Goal: Task Accomplishment & Management: Manage account settings

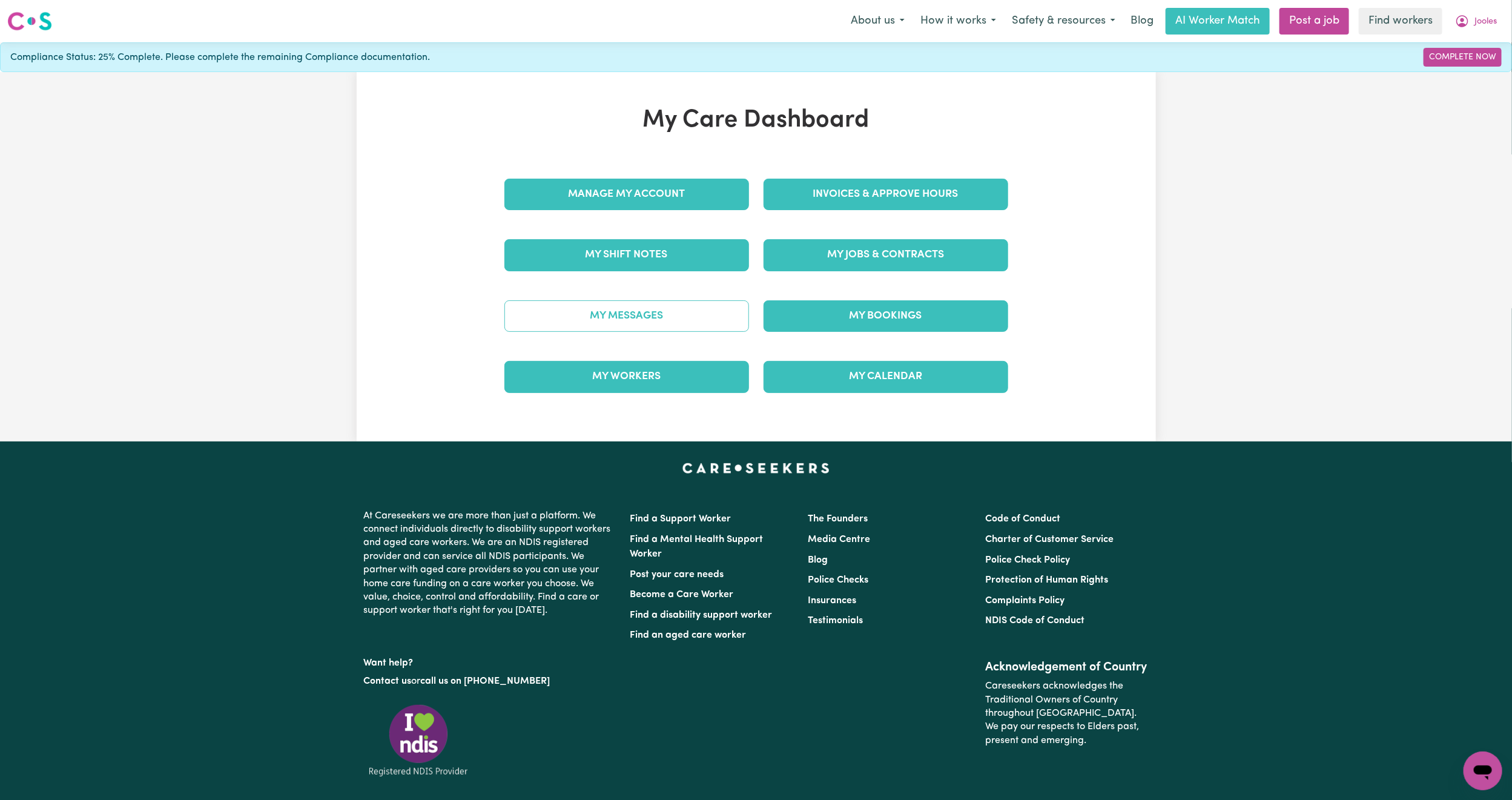
click at [712, 320] on link "My Messages" at bounding box center [626, 316] width 244 height 32
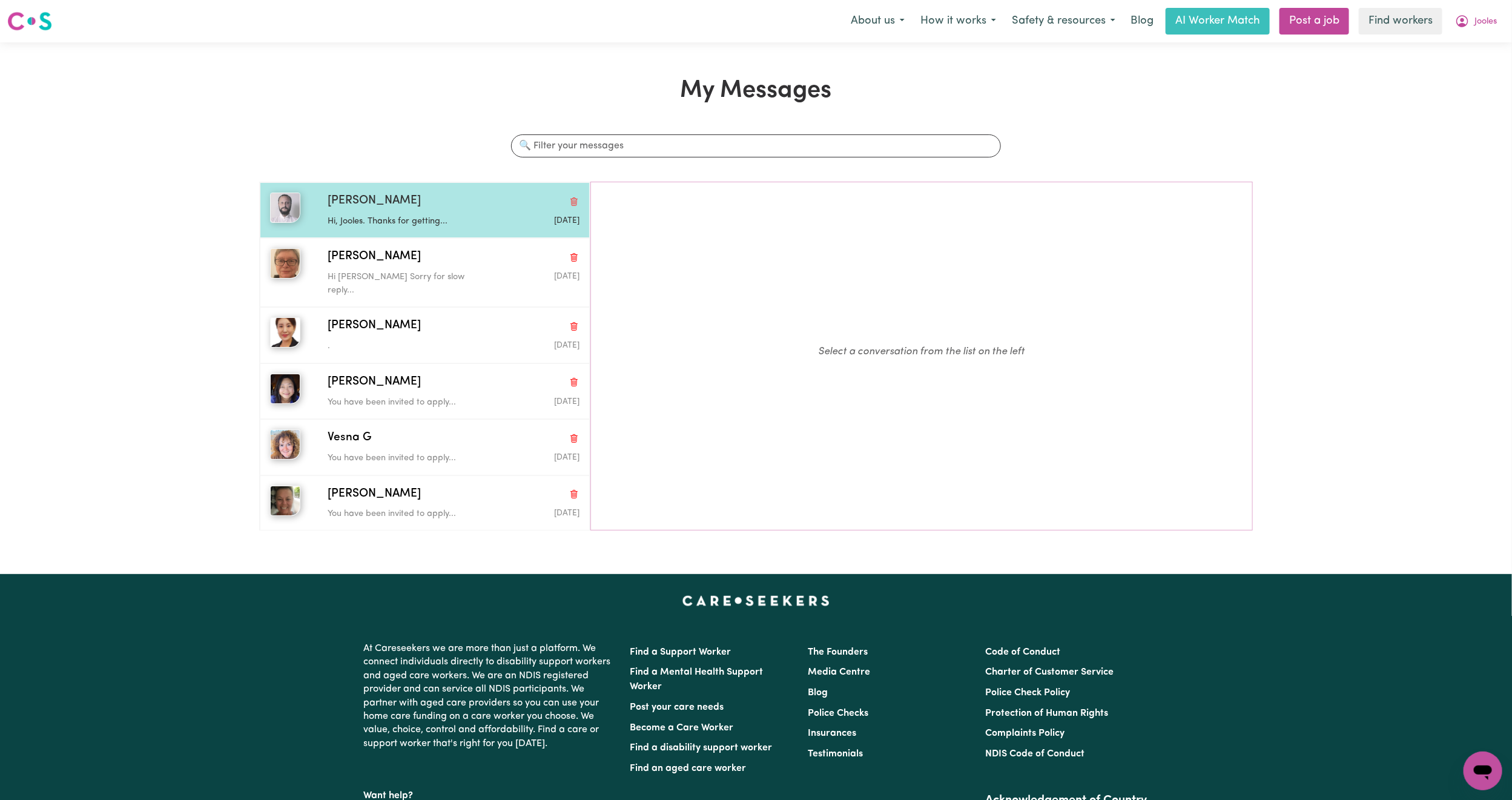
click at [344, 205] on span "[PERSON_NAME]" at bounding box center [374, 201] width 94 height 17
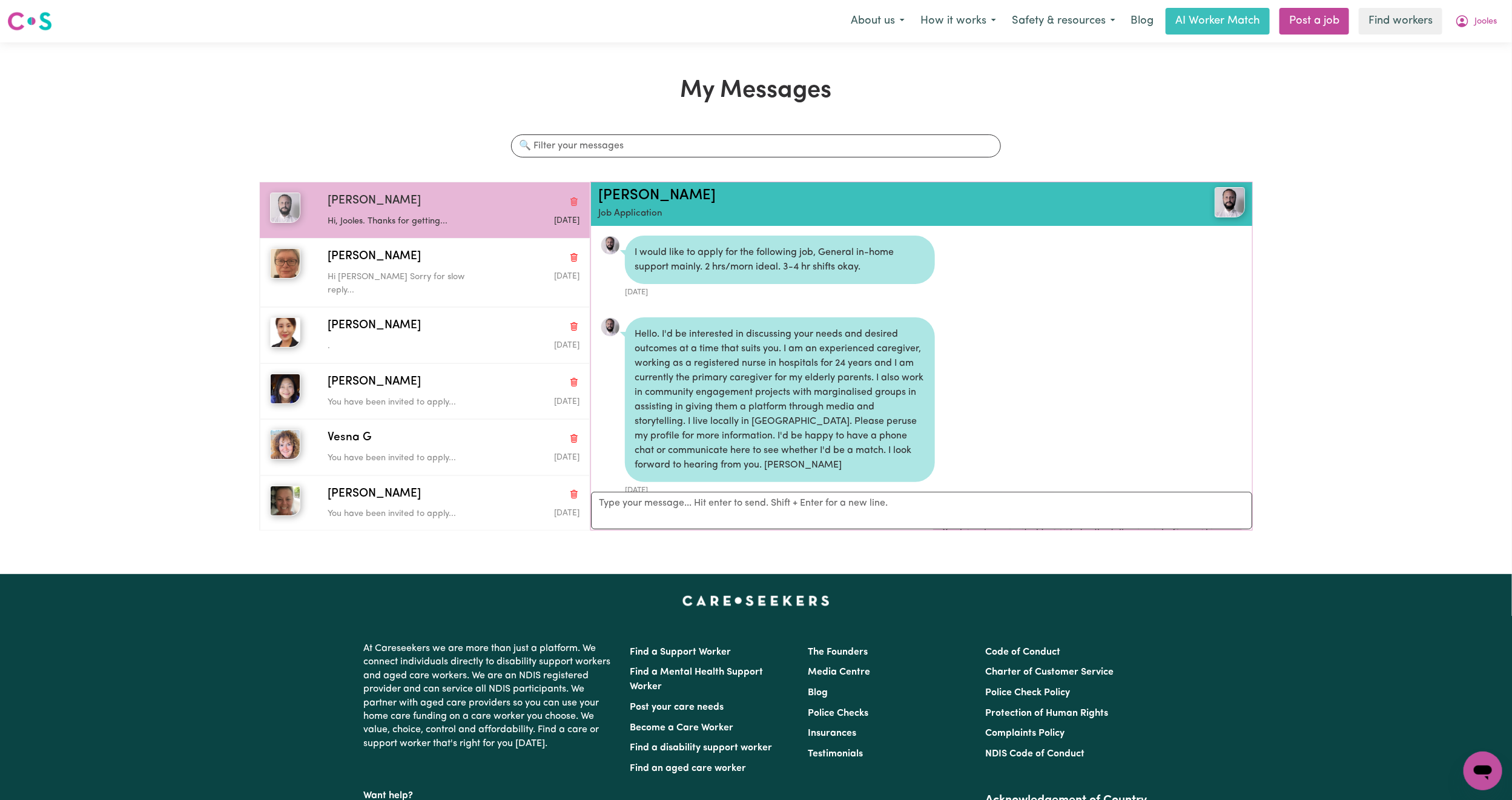
scroll to position [587, 0]
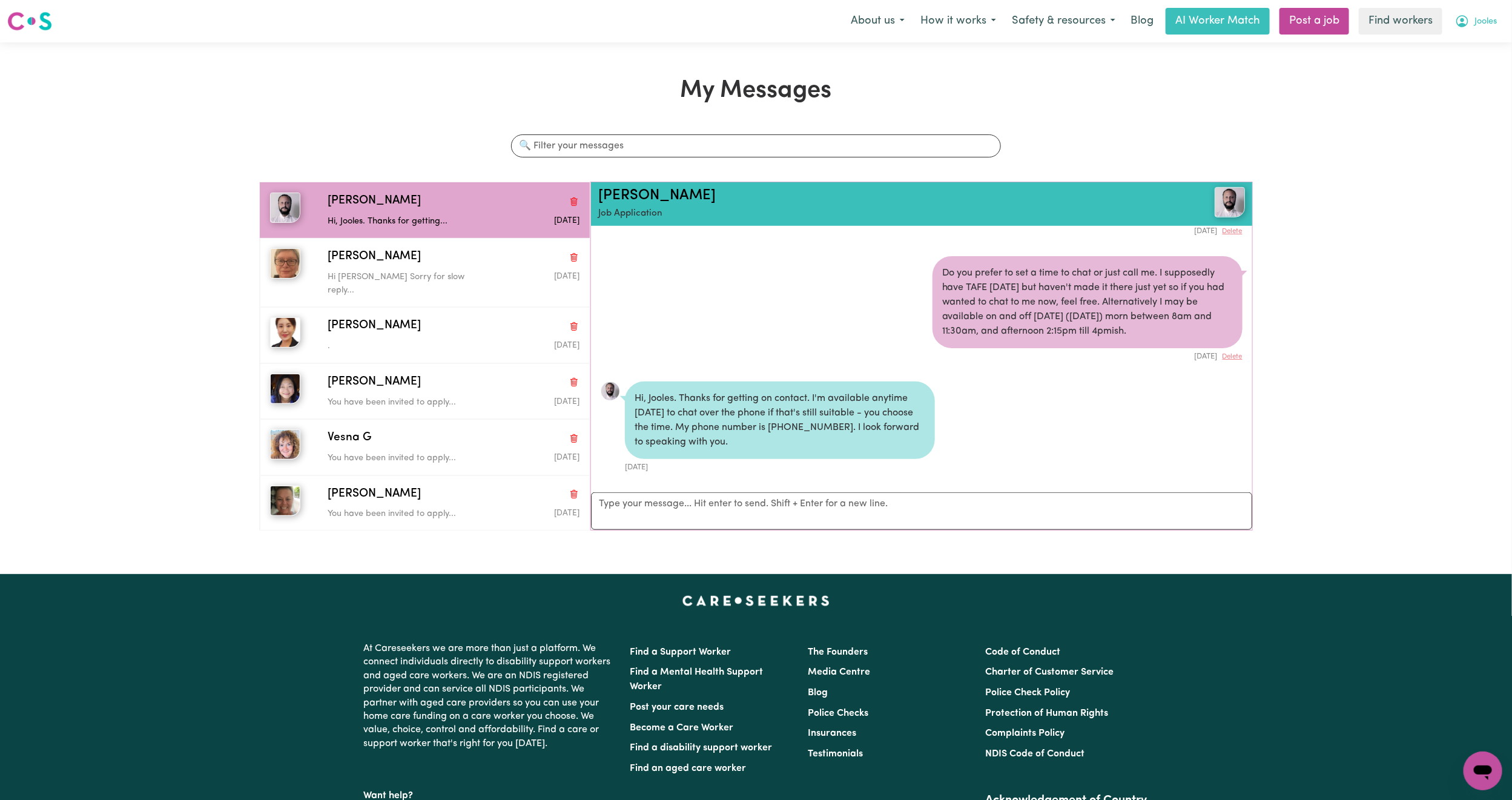
click at [1488, 18] on span "Jooles" at bounding box center [1485, 22] width 22 height 14
click at [1469, 43] on link "My Dashboard" at bounding box center [1456, 47] width 96 height 23
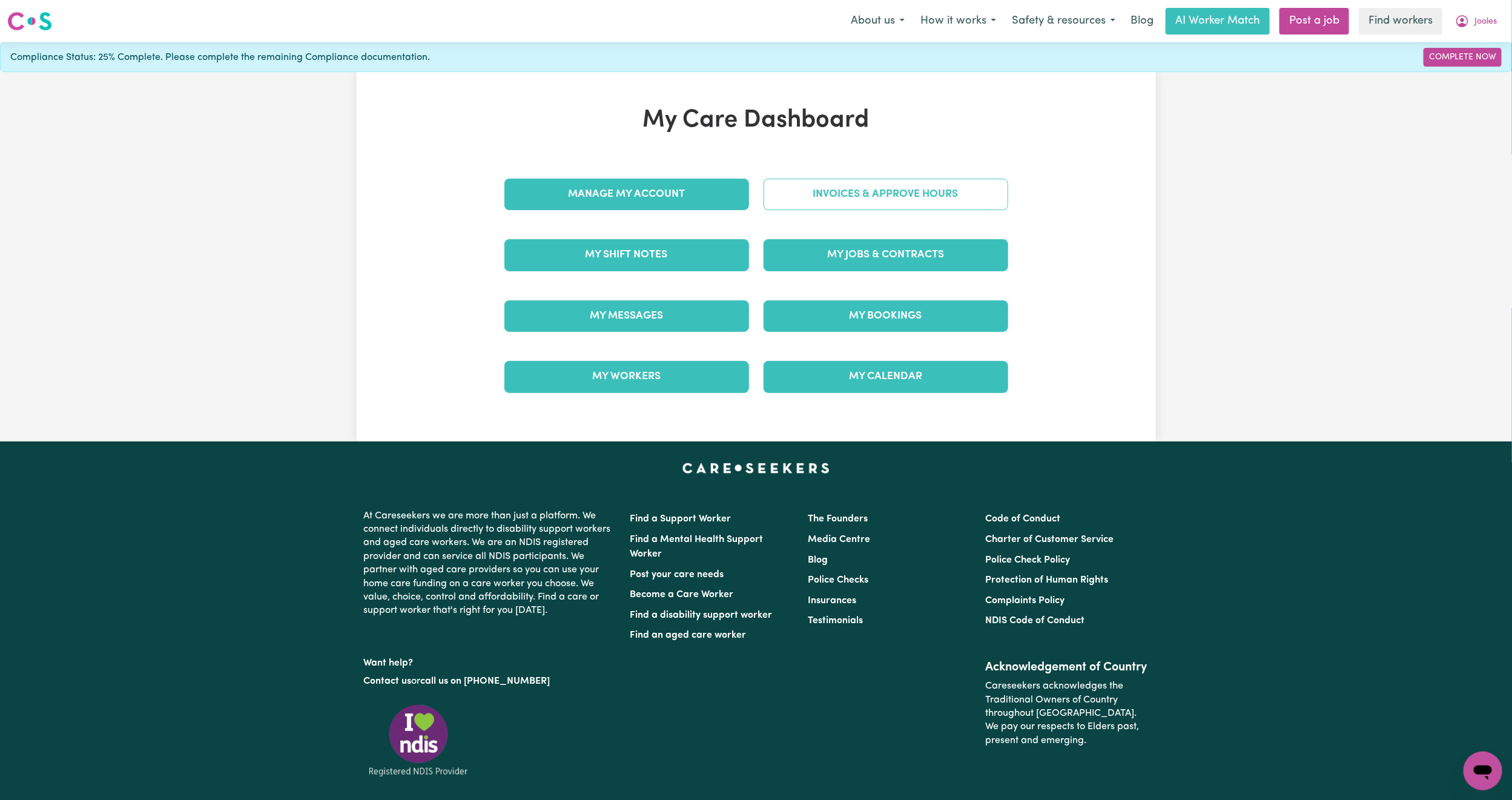
click at [912, 199] on link "Invoices & Approve Hours" at bounding box center [885, 194] width 244 height 32
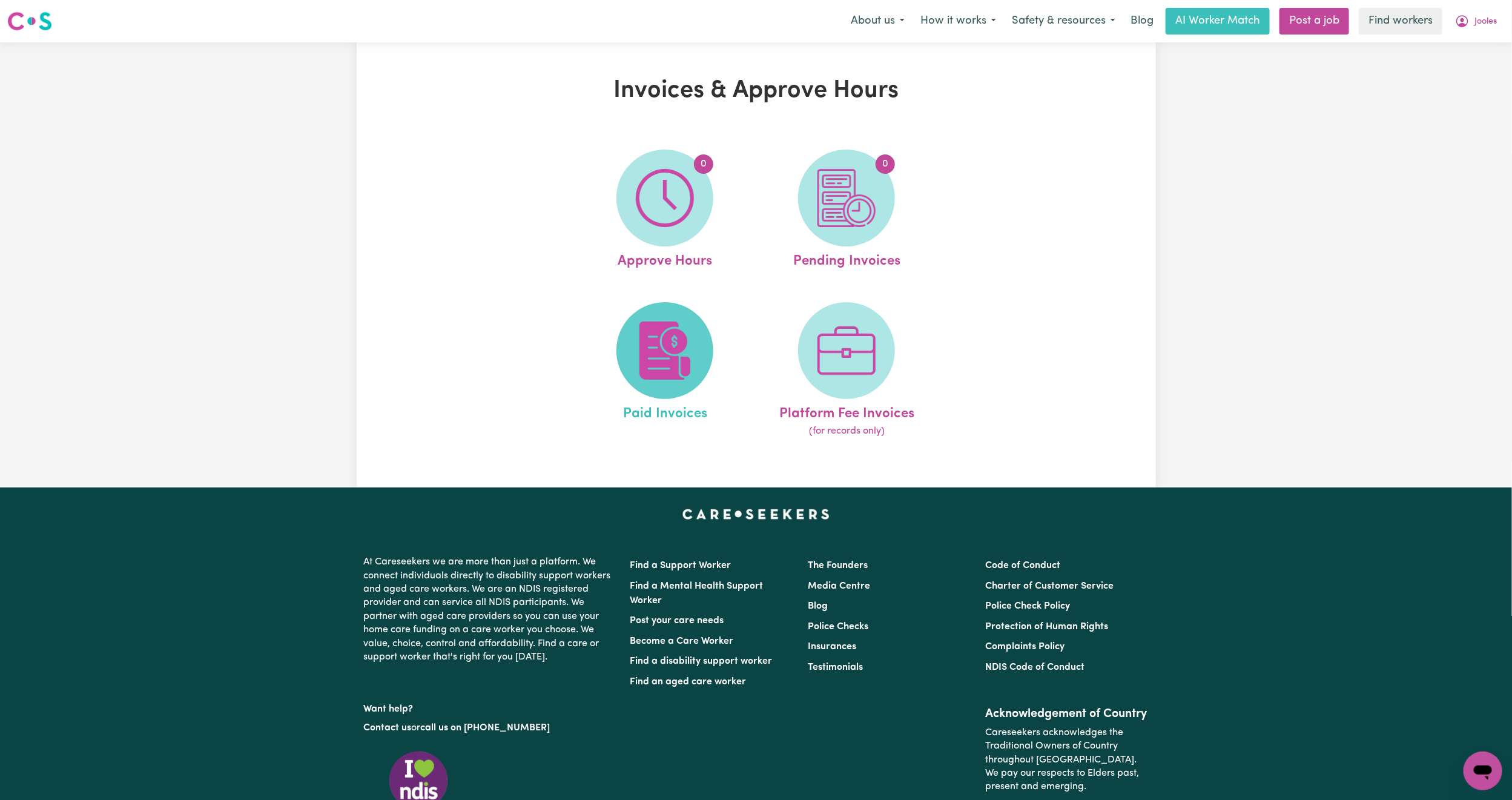
click at [659, 320] on span at bounding box center [665, 351] width 97 height 97
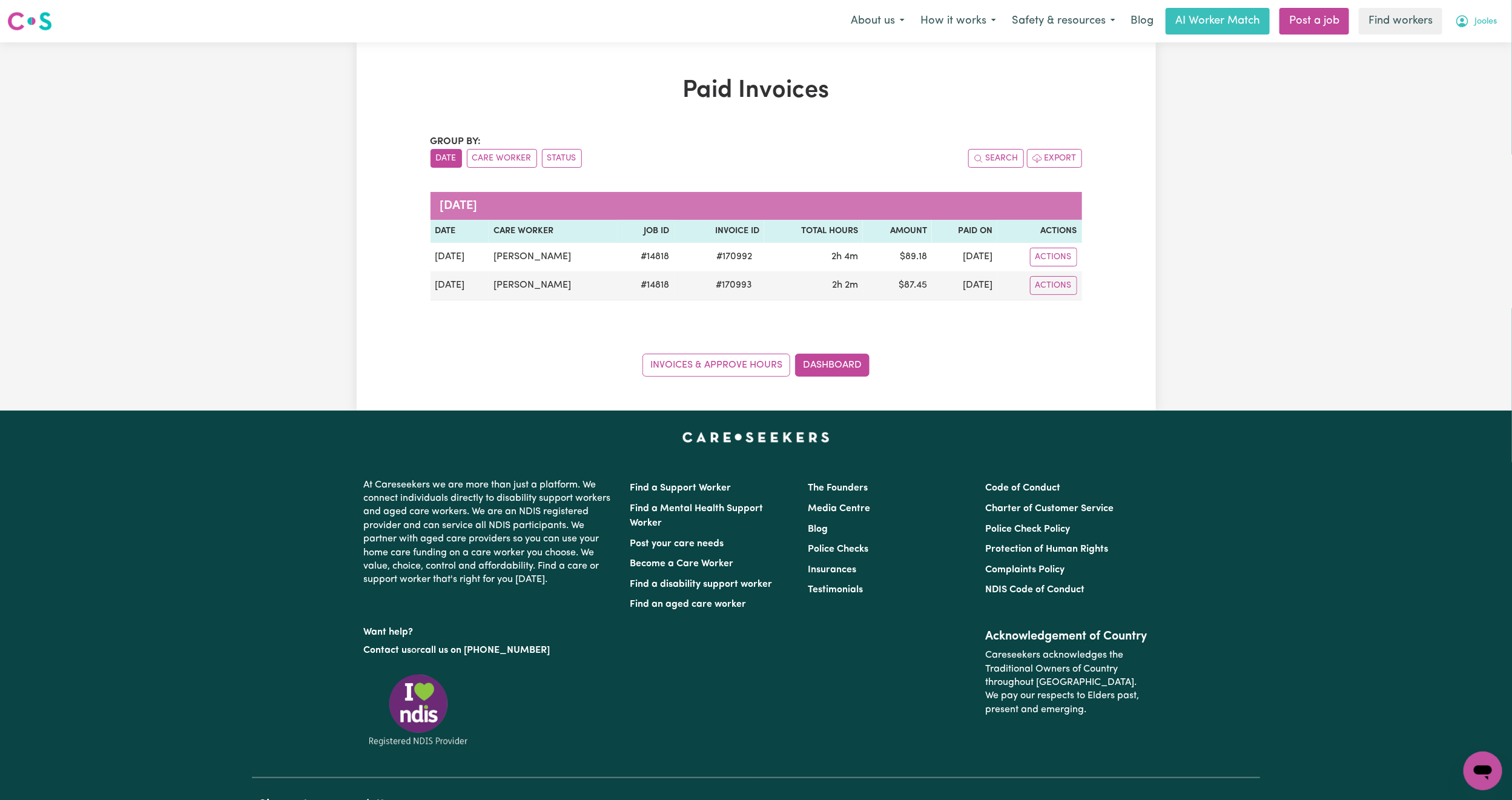
click at [1483, 20] on span "Jooles" at bounding box center [1485, 22] width 22 height 14
click at [1447, 45] on link "My Dashboard" at bounding box center [1456, 47] width 96 height 23
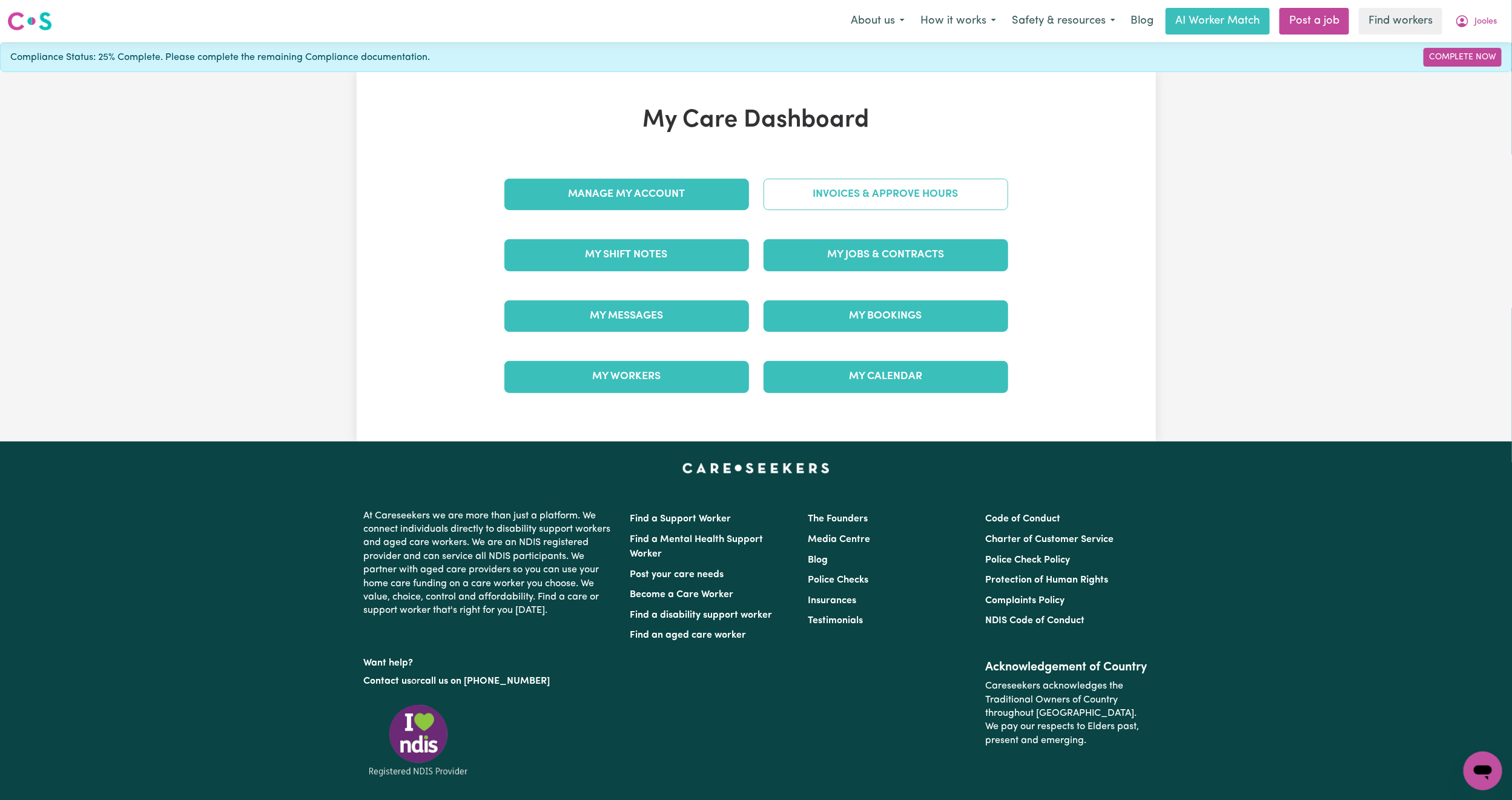
click at [893, 190] on link "Invoices & Approve Hours" at bounding box center [885, 194] width 244 height 32
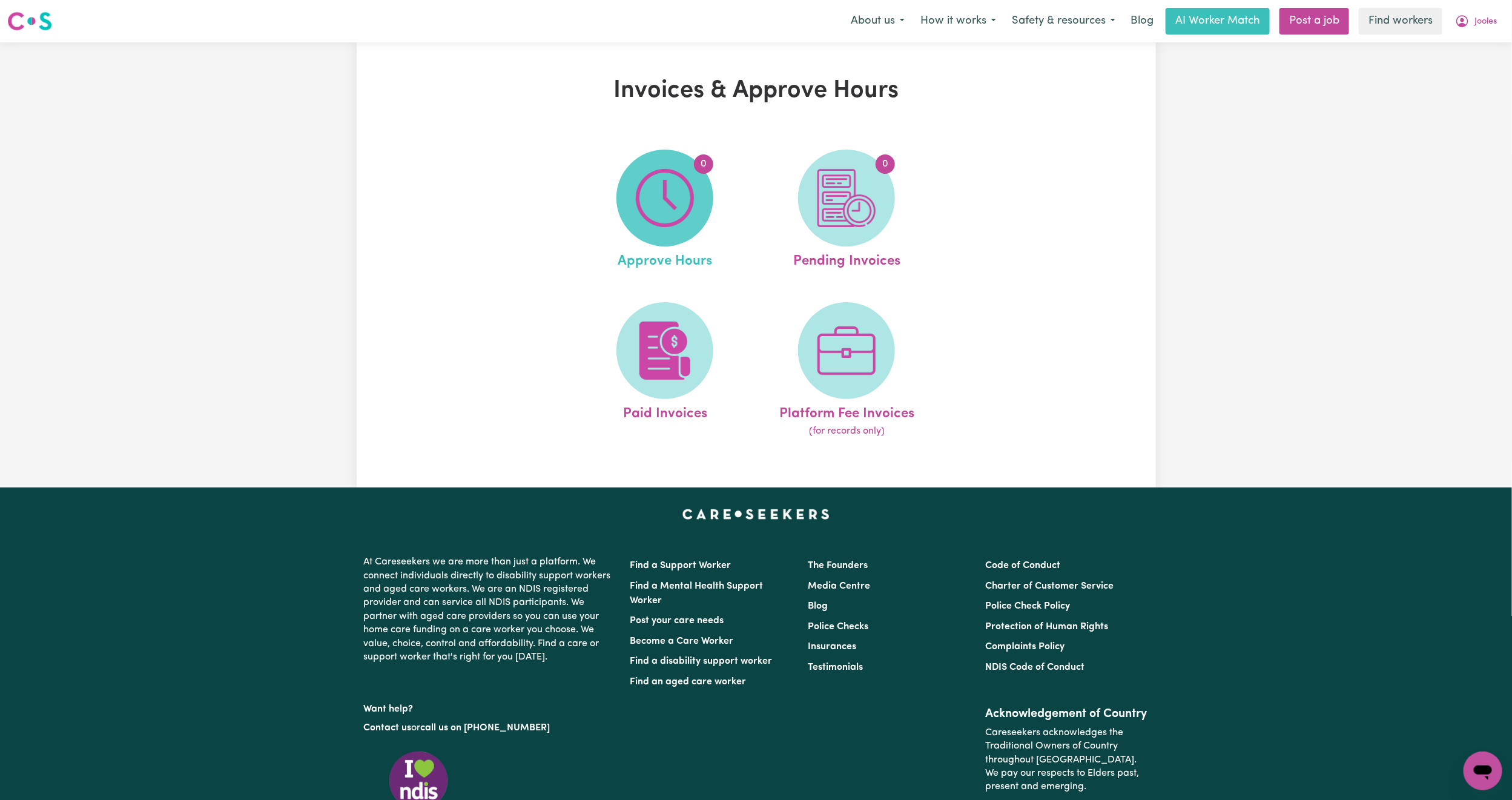
click at [688, 202] on img at bounding box center [665, 198] width 58 height 58
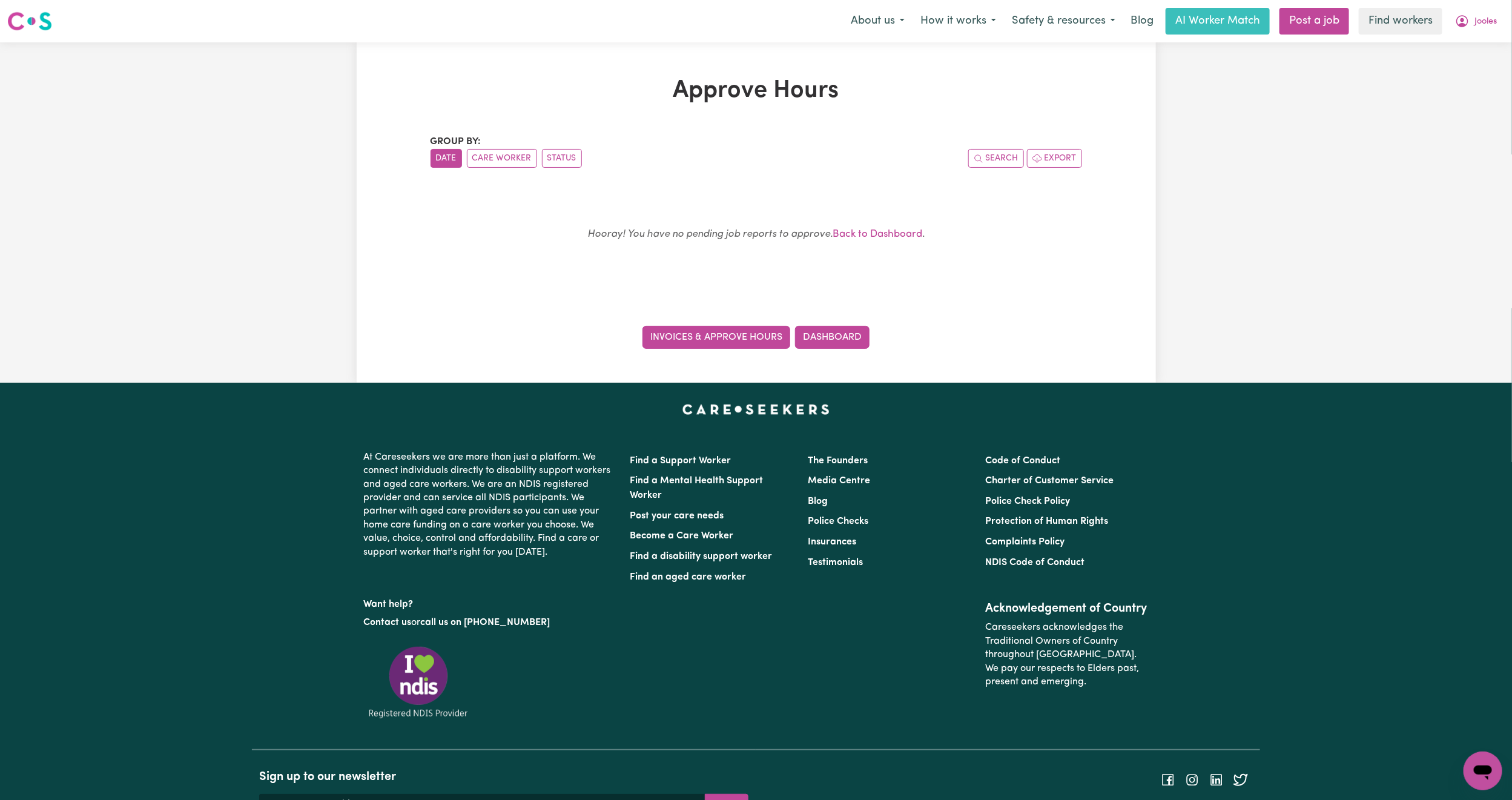
click at [743, 333] on link "Invoices & Approve Hours" at bounding box center [716, 337] width 148 height 23
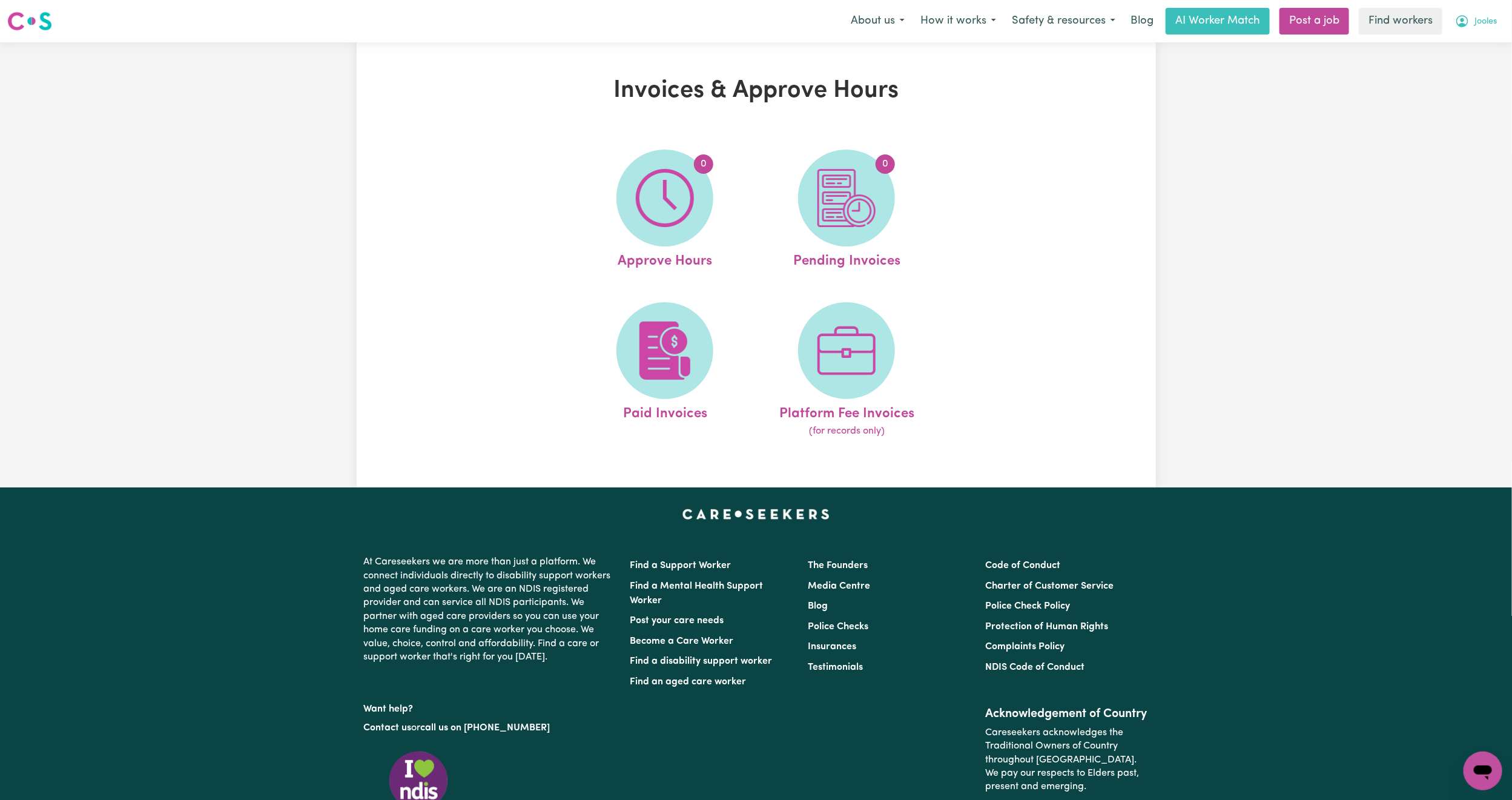
click at [1474, 20] on span "Jooles" at bounding box center [1485, 22] width 22 height 14
click at [1452, 49] on link "My Dashboard" at bounding box center [1456, 47] width 96 height 23
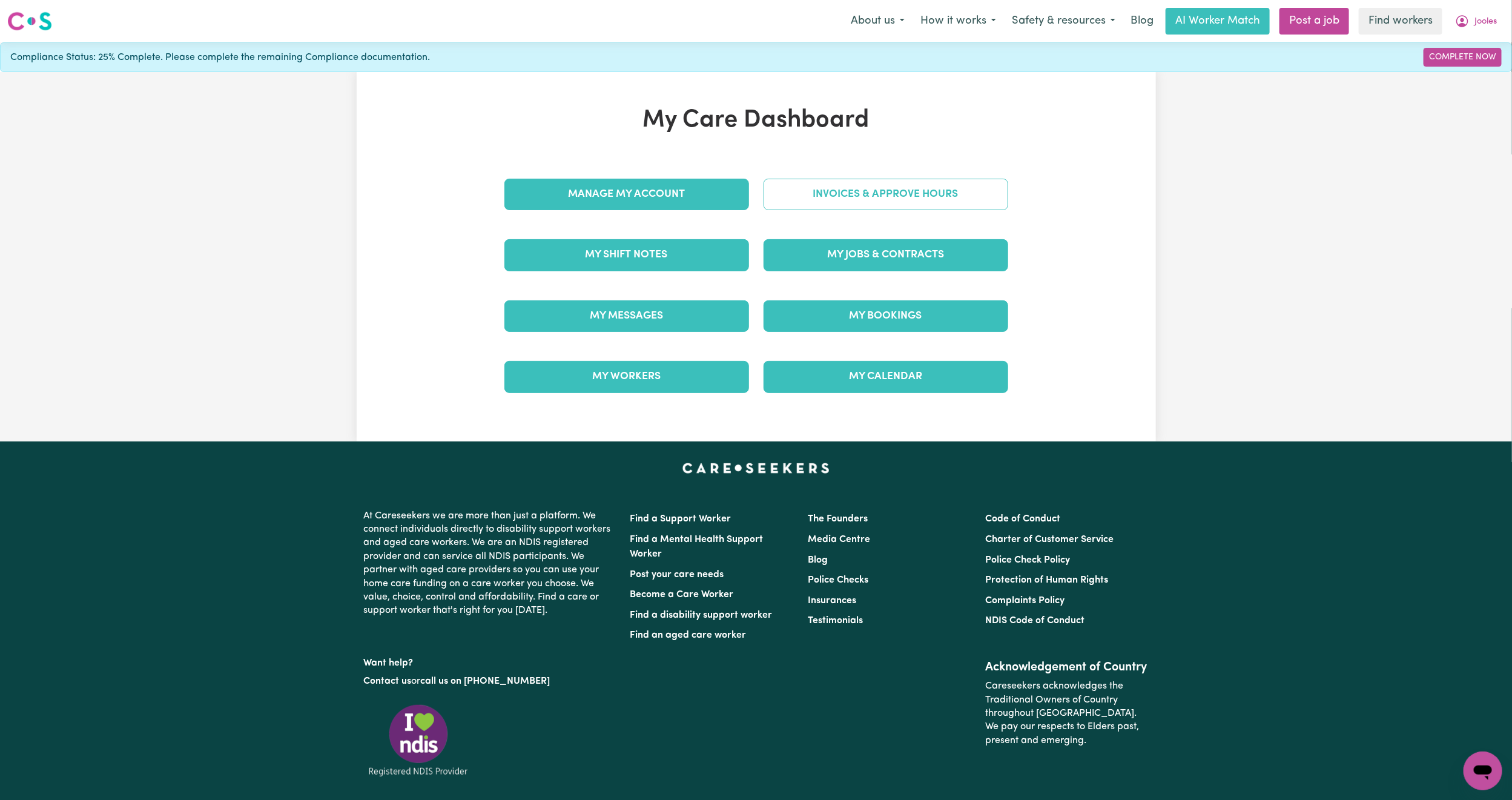
click at [836, 195] on link "Invoices & Approve Hours" at bounding box center [885, 194] width 244 height 32
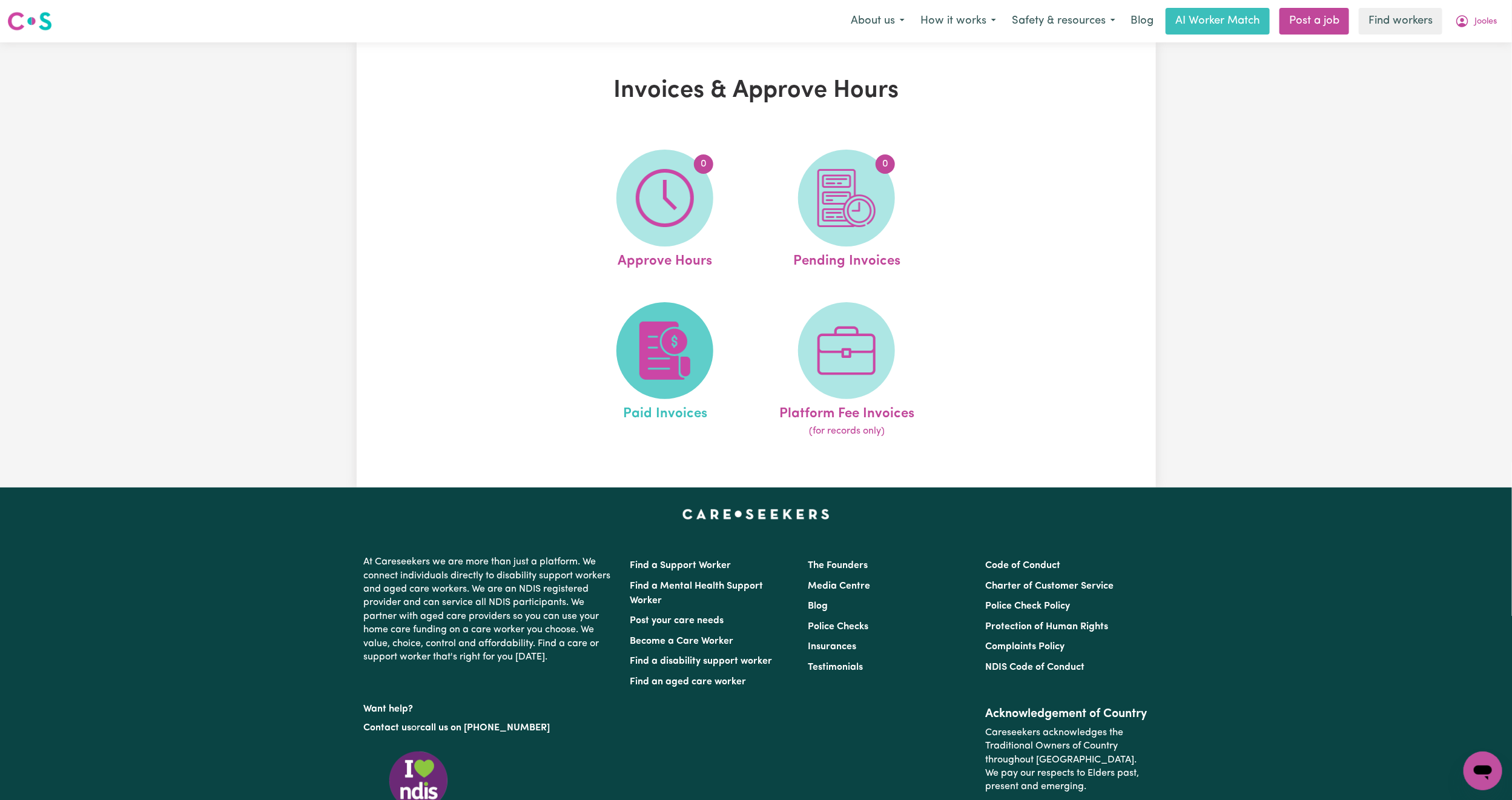
click at [650, 346] on img at bounding box center [665, 351] width 58 height 58
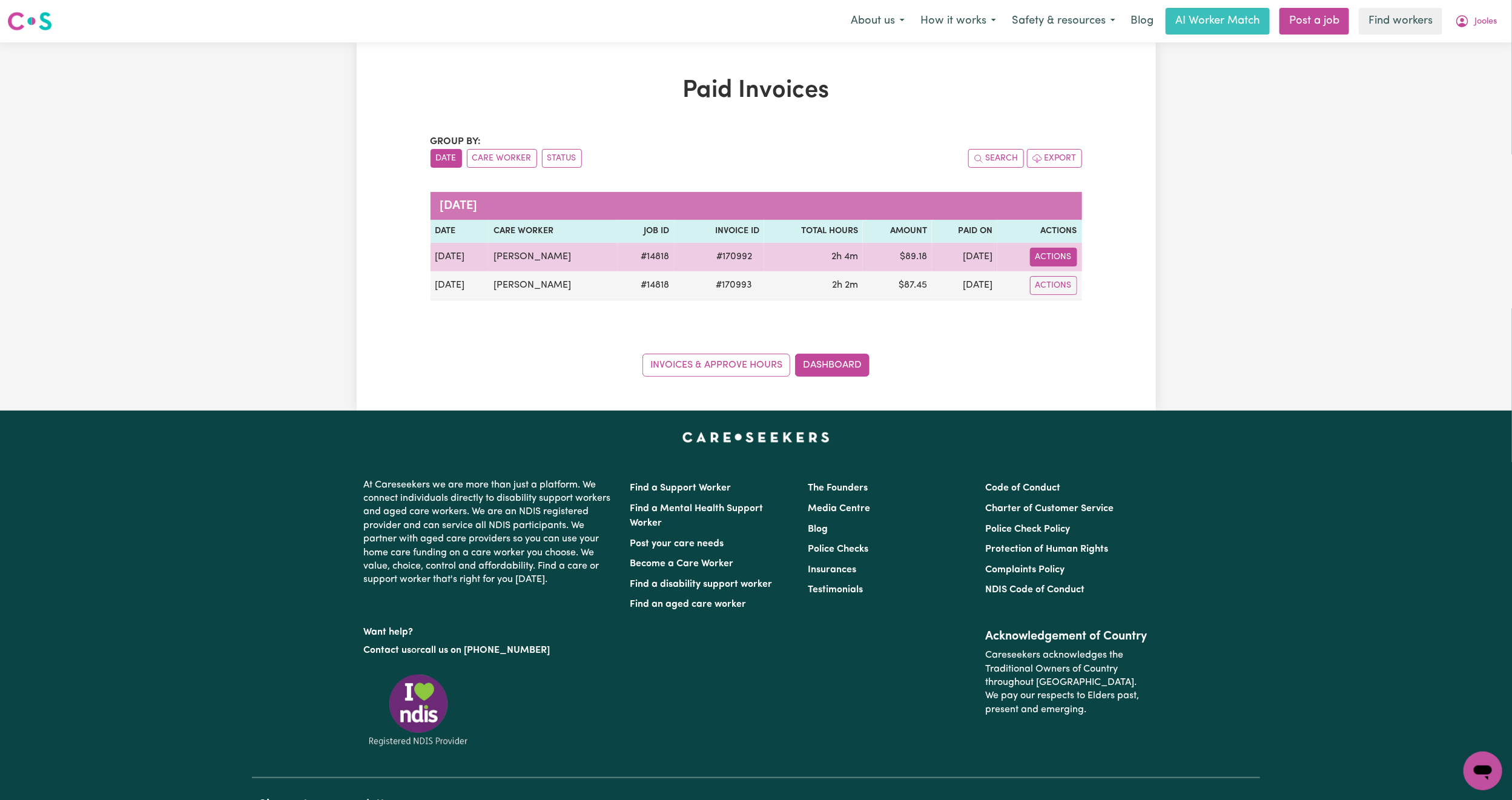
click at [1050, 258] on button "Actions" at bounding box center [1053, 256] width 47 height 18
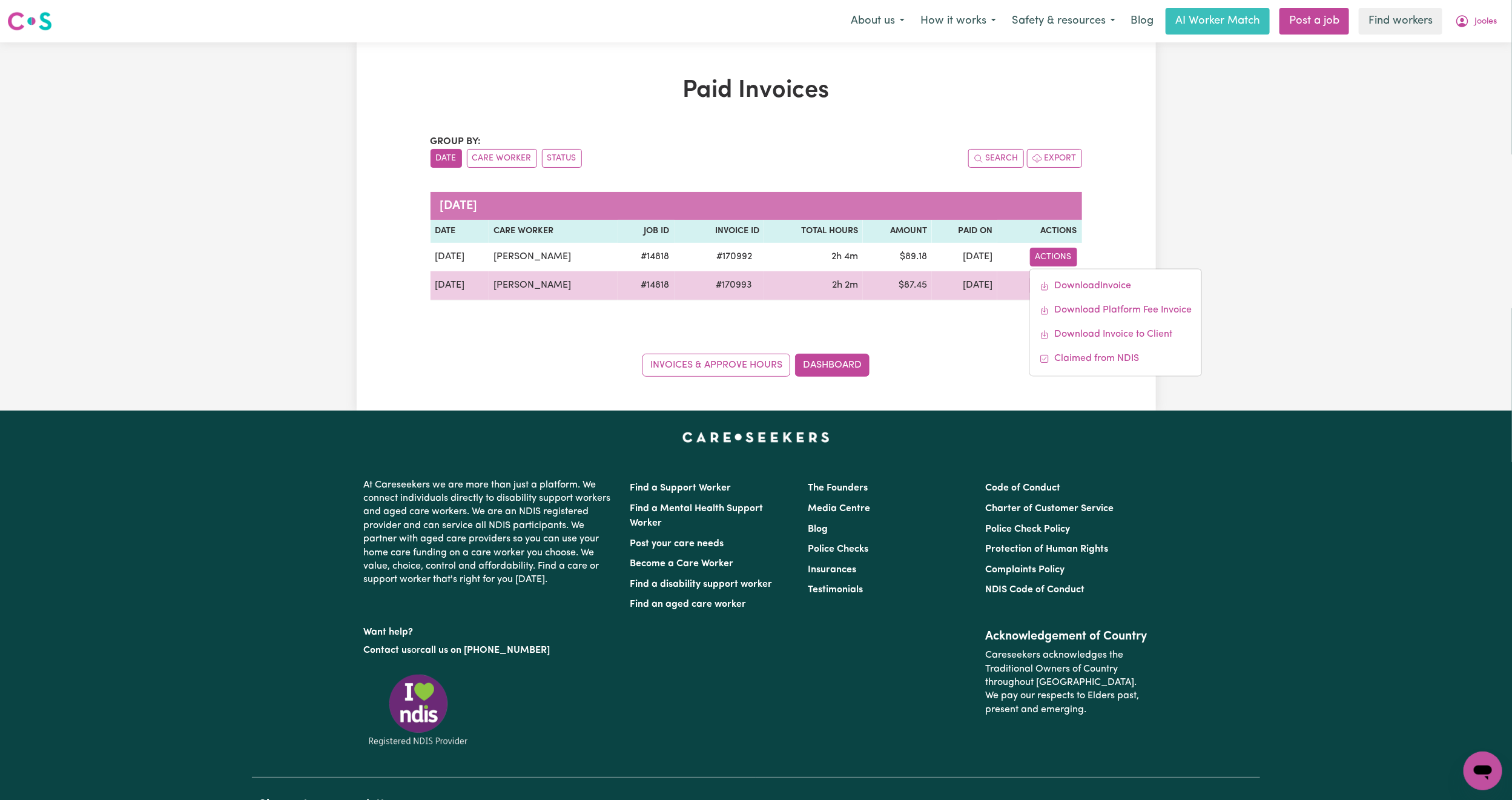
click at [867, 288] on td "$ 87.45" at bounding box center [897, 286] width 69 height 29
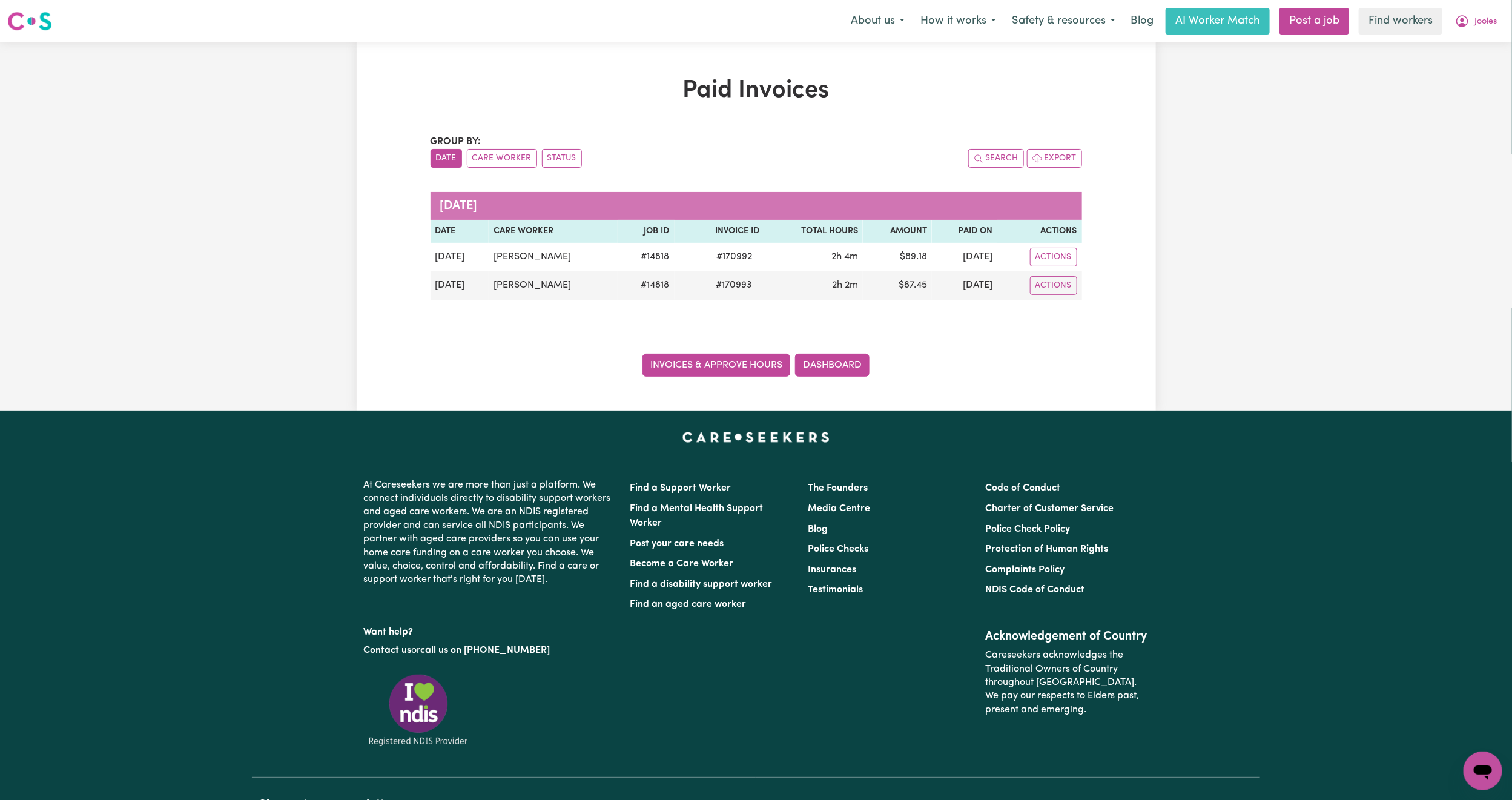
click at [682, 369] on link "Invoices & Approve Hours" at bounding box center [716, 365] width 148 height 23
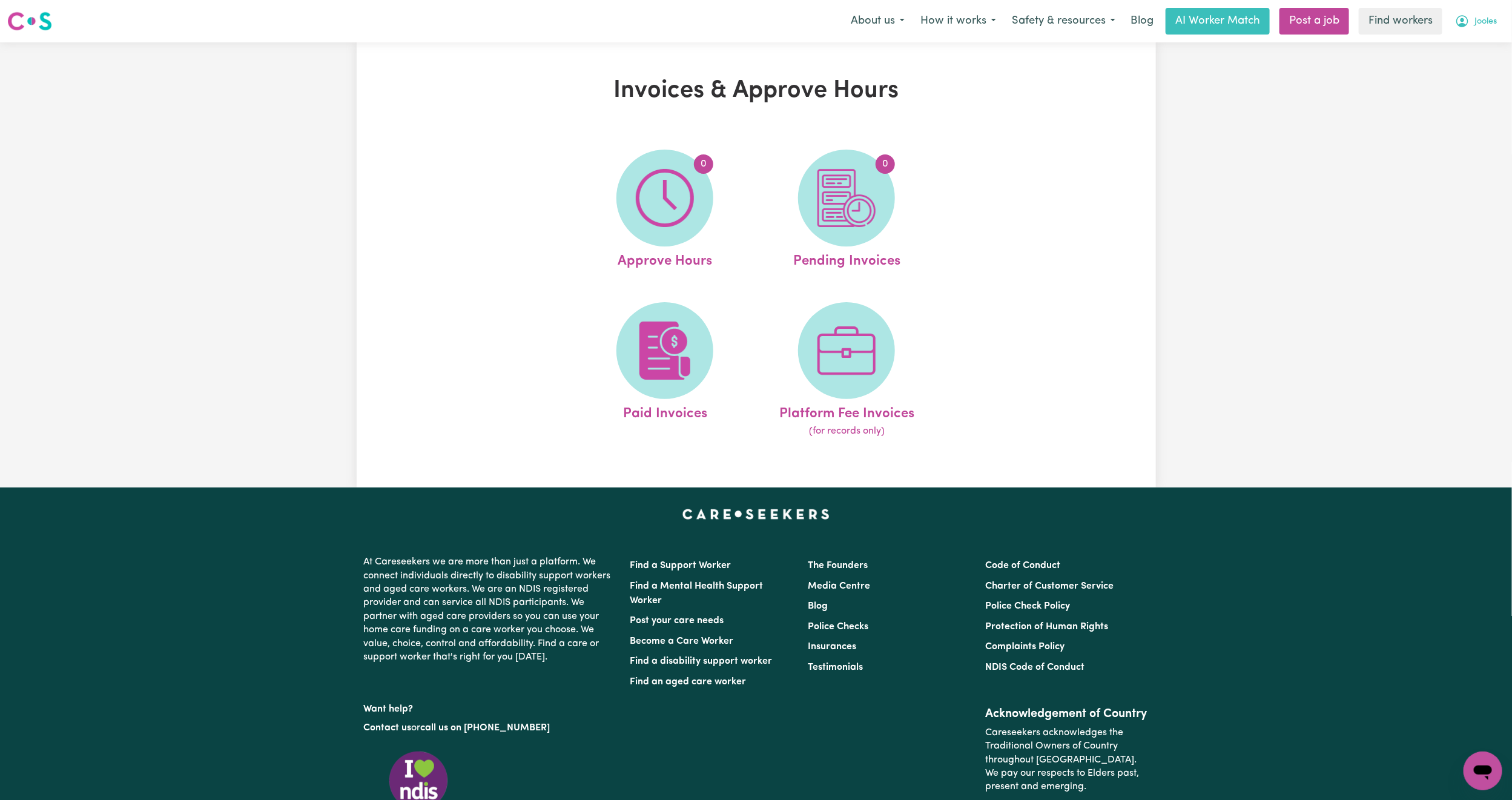
click at [1482, 9] on button "Jooles" at bounding box center [1476, 21] width 58 height 25
click at [1474, 37] on link "My Dashboard" at bounding box center [1456, 47] width 96 height 23
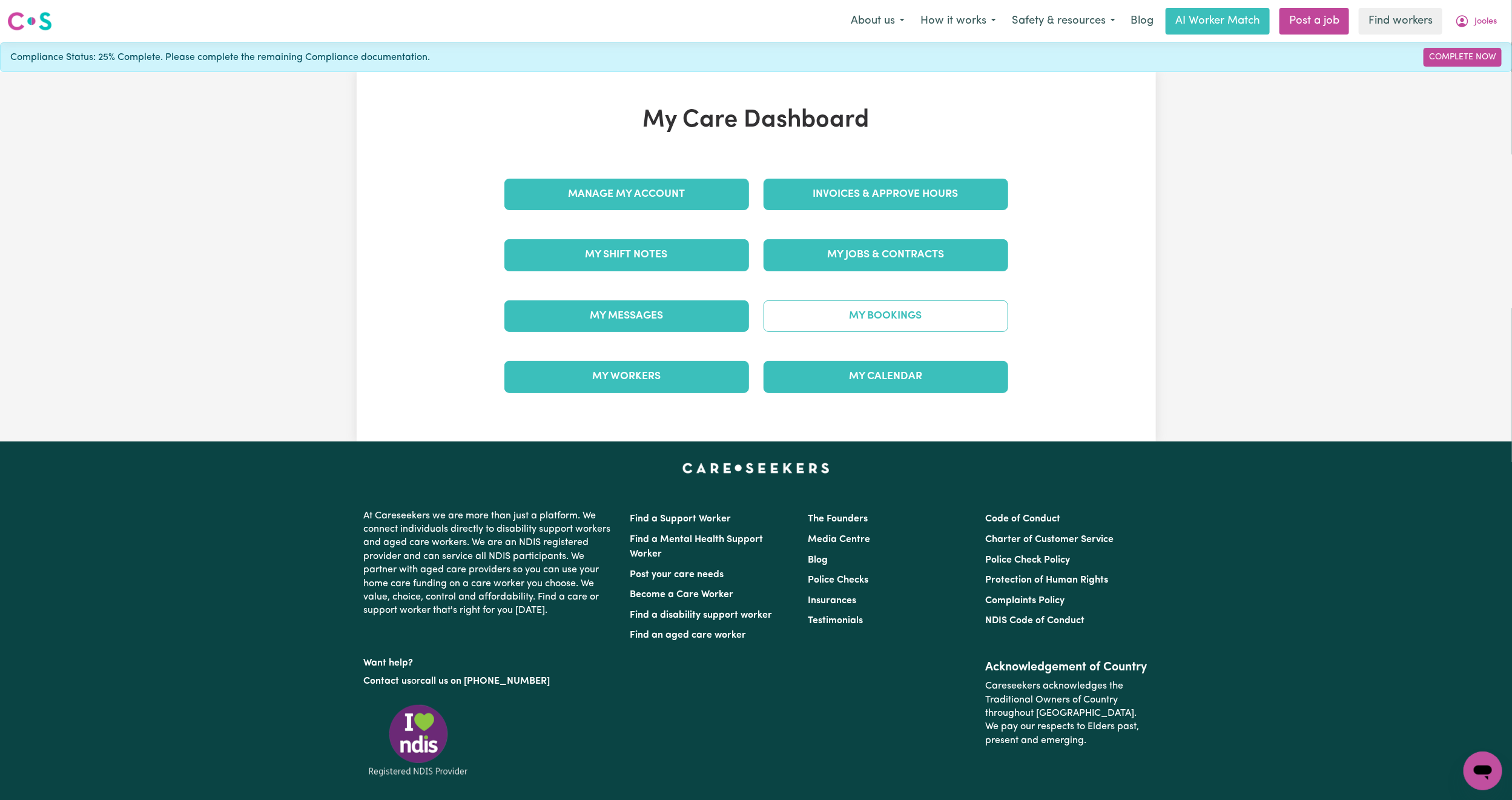
click at [861, 320] on link "My Bookings" at bounding box center [885, 316] width 244 height 32
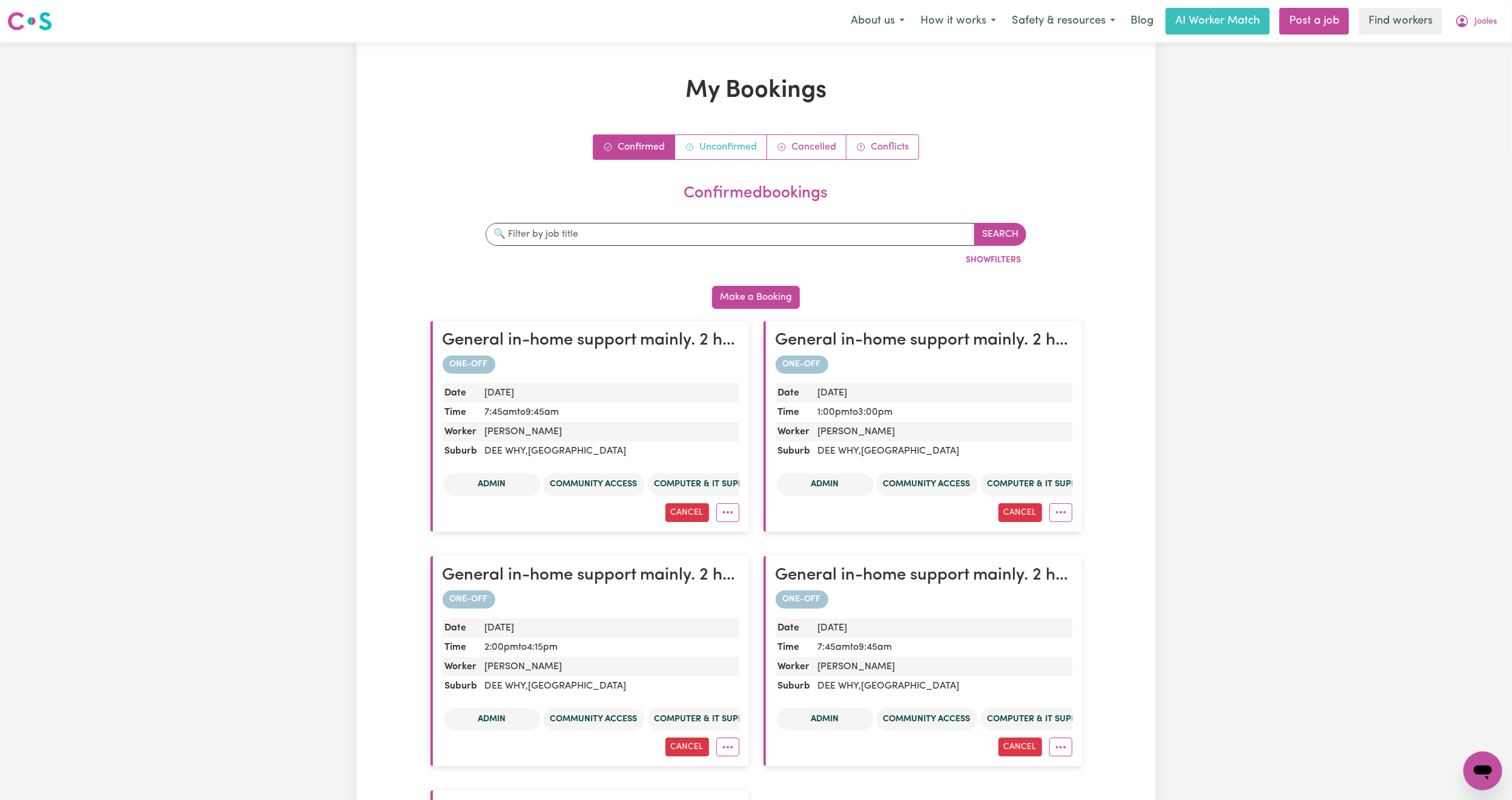
drag, startPoint x: 714, startPoint y: 149, endPoint x: 720, endPoint y: 150, distance: 6.1
click at [714, 149] on link "Unconfirmed" at bounding box center [721, 147] width 92 height 24
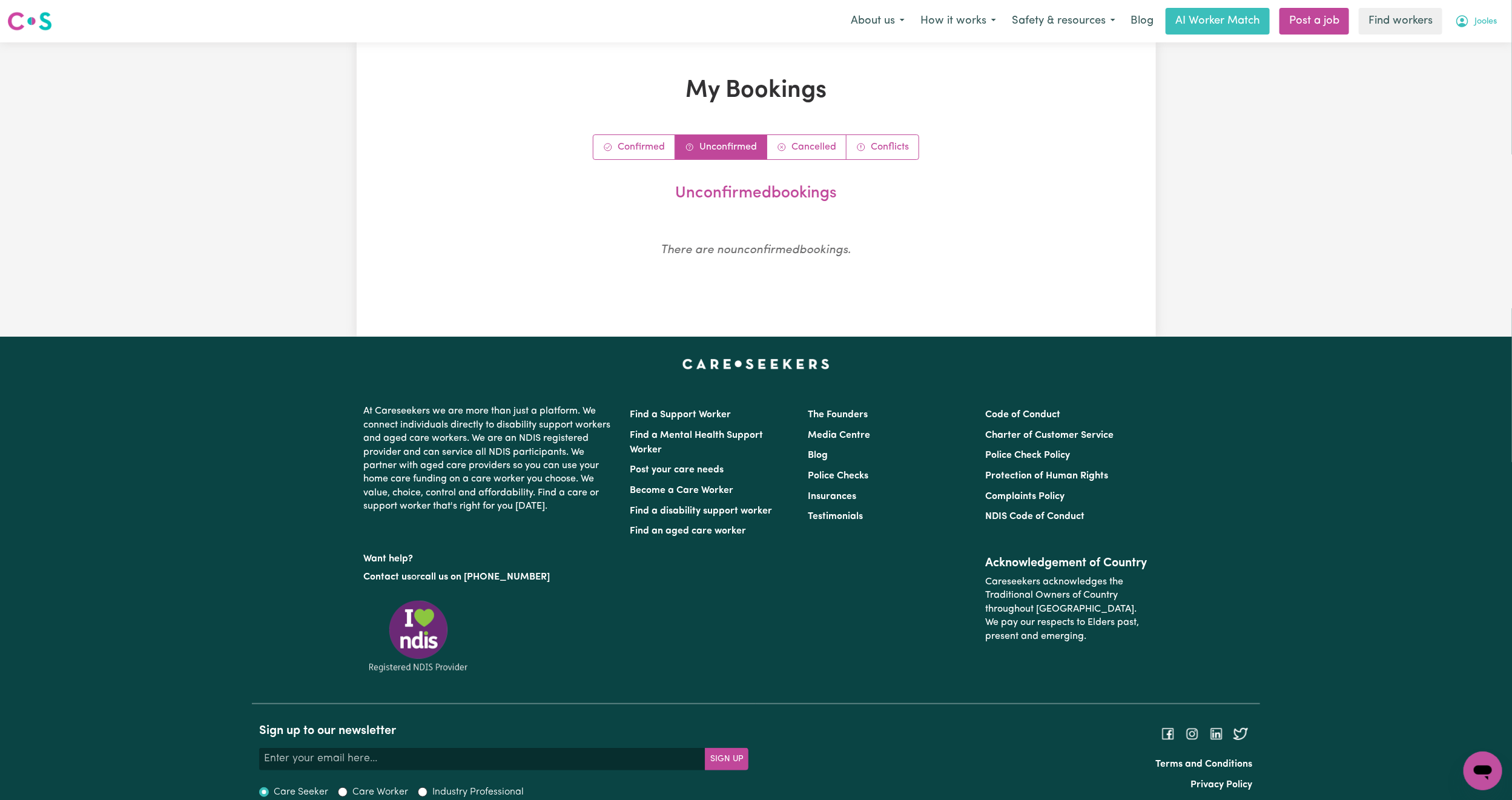
click at [1488, 27] on span "Jooles" at bounding box center [1485, 22] width 22 height 14
click at [1473, 46] on link "My Dashboard" at bounding box center [1456, 47] width 96 height 23
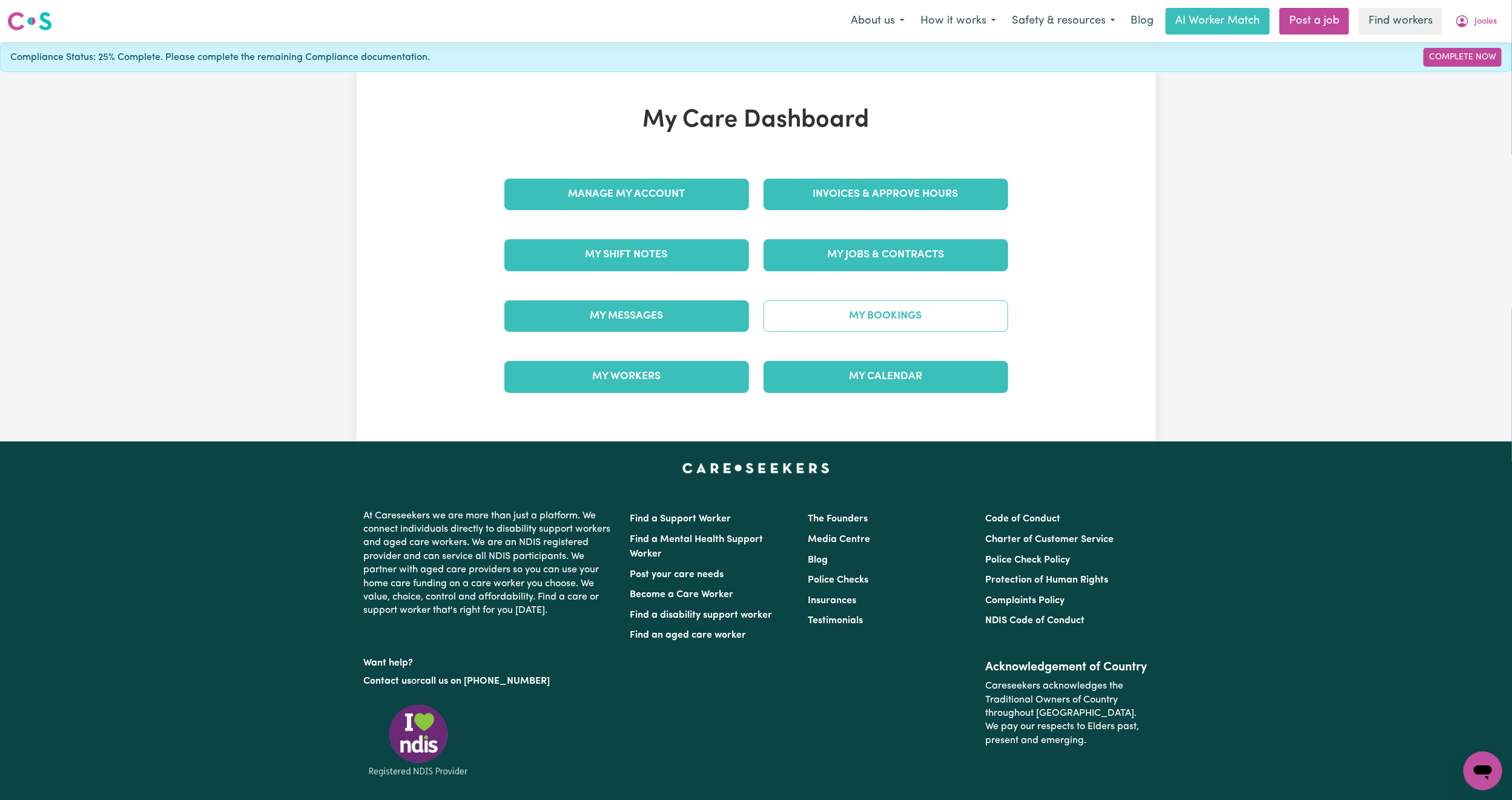
click at [914, 319] on link "My Bookings" at bounding box center [885, 316] width 244 height 32
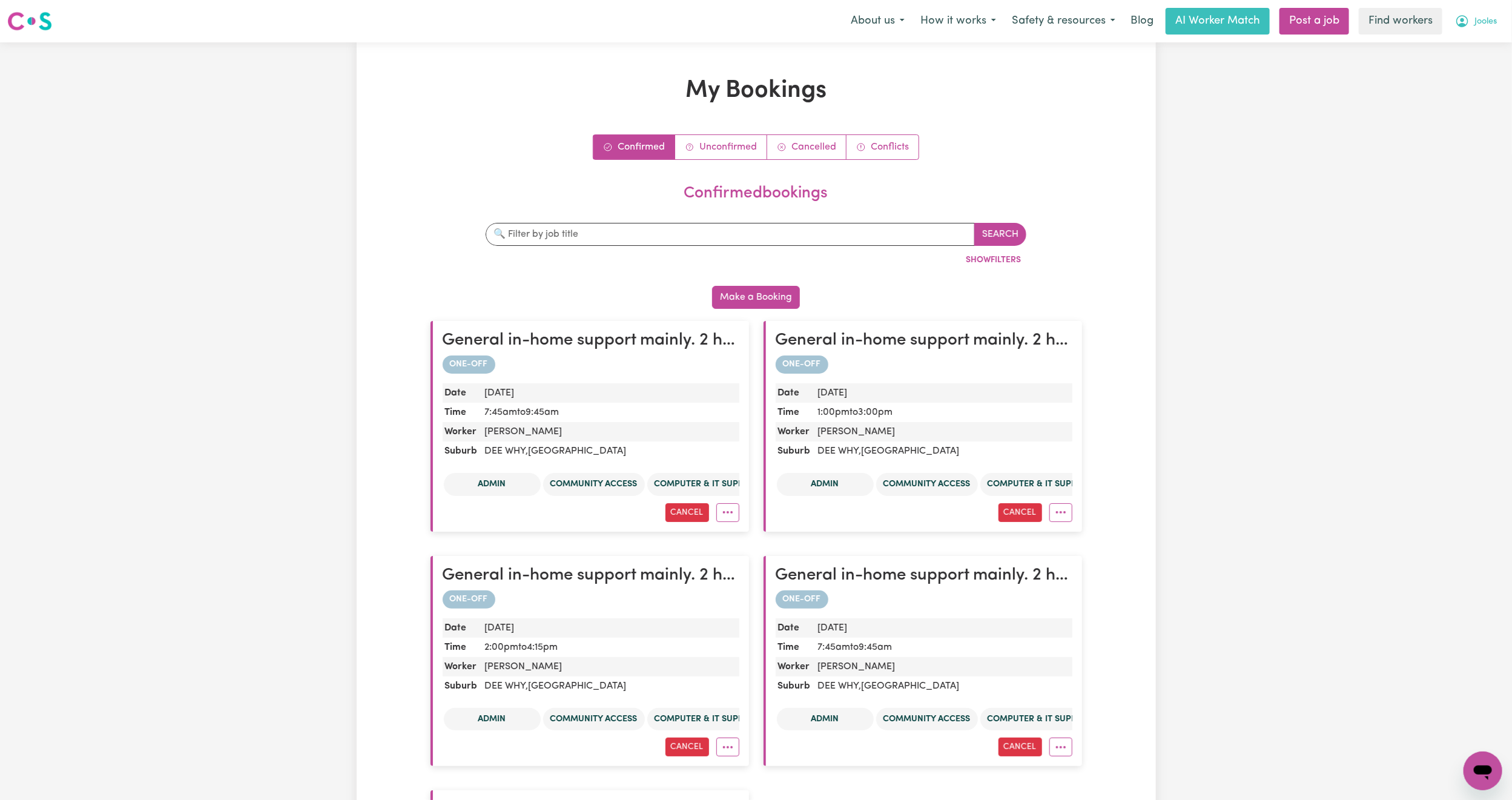
click at [1493, 25] on span "Jooles" at bounding box center [1485, 22] width 22 height 14
click at [1457, 57] on link "My Dashboard" at bounding box center [1456, 47] width 96 height 23
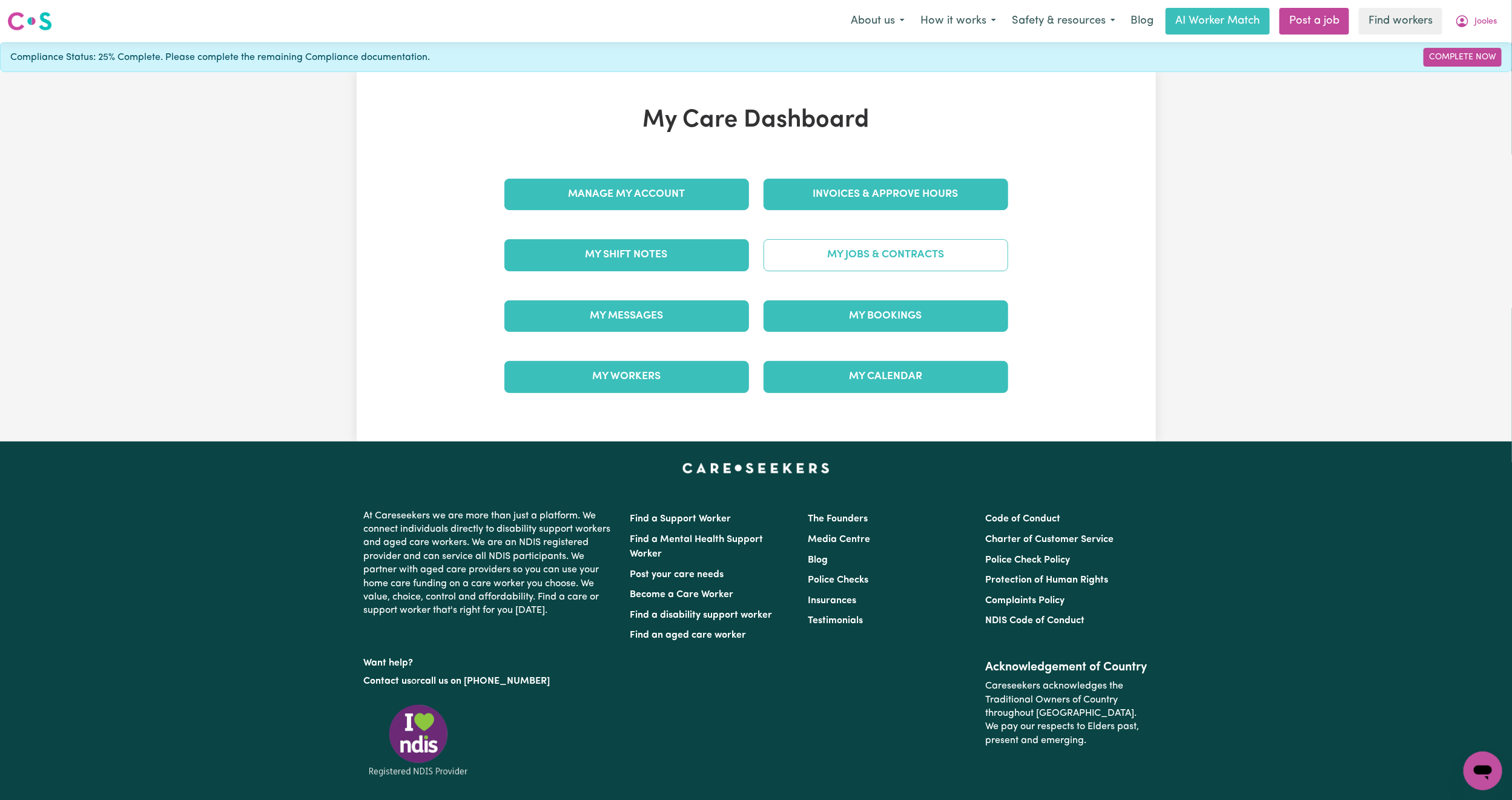
click at [828, 264] on link "My Jobs & Contracts" at bounding box center [885, 255] width 244 height 32
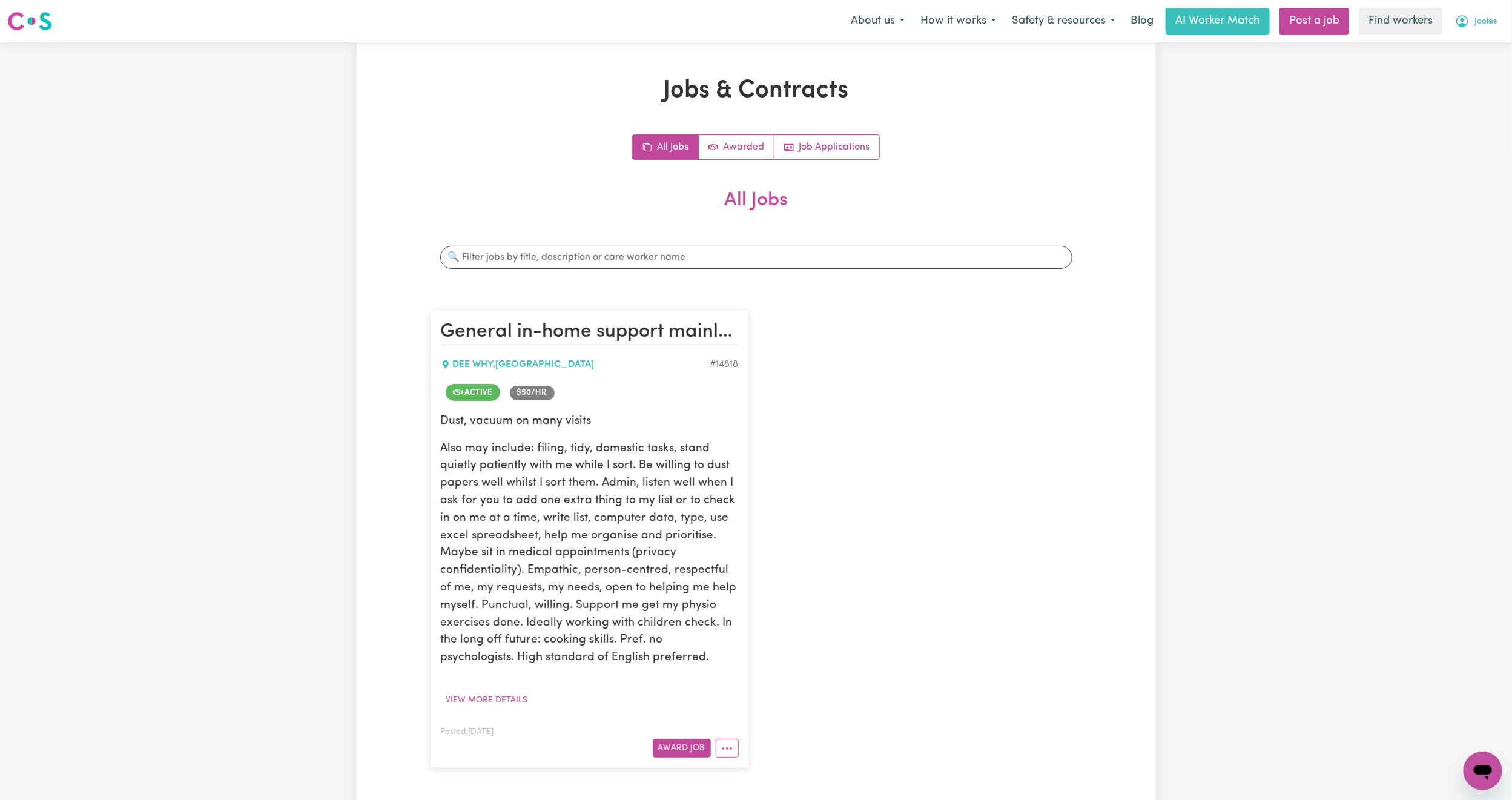
click at [1488, 27] on span "Jooles" at bounding box center [1485, 22] width 22 height 14
click at [1471, 39] on link "My Dashboard" at bounding box center [1456, 47] width 96 height 23
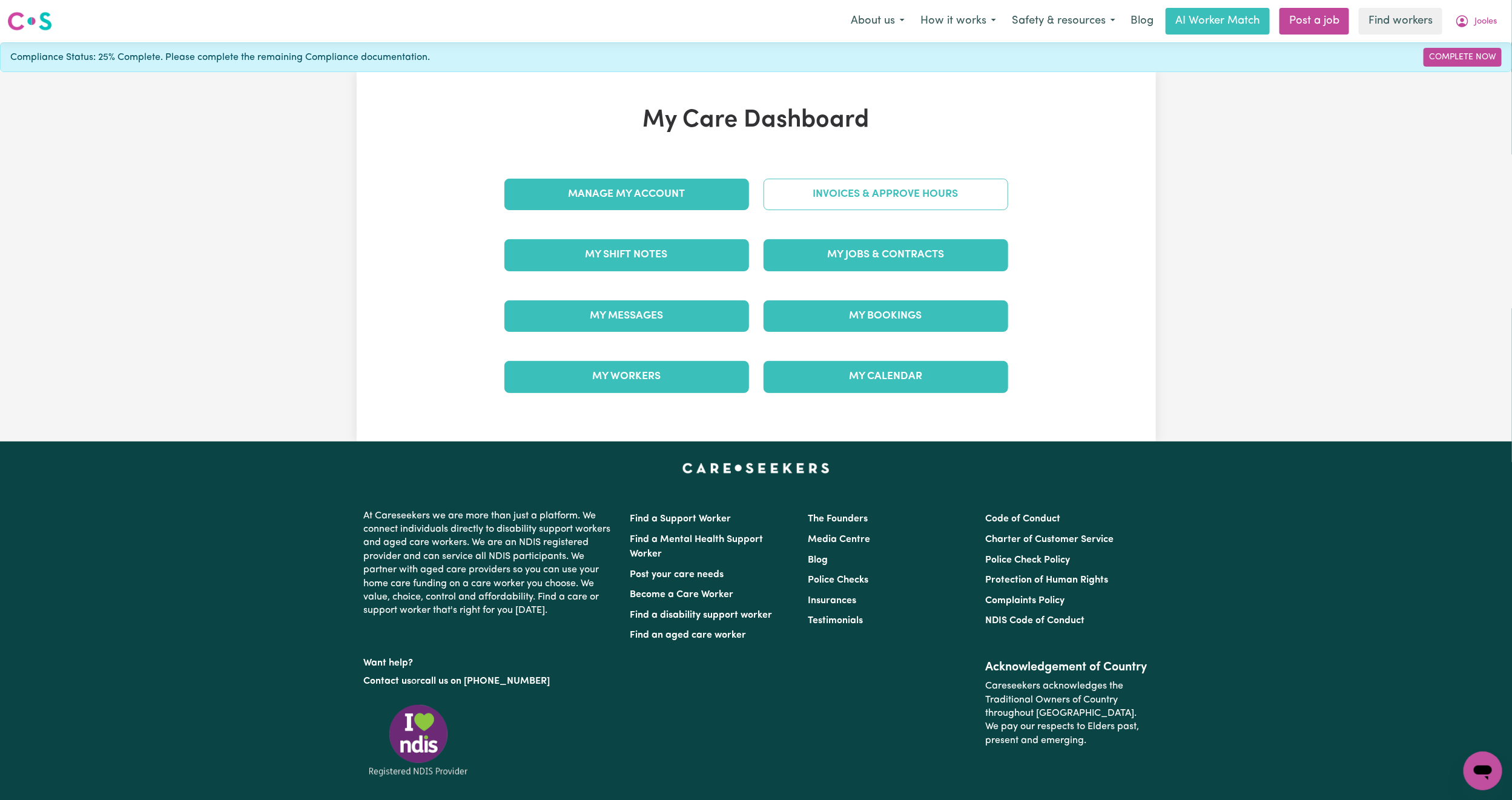
click at [812, 187] on link "Invoices & Approve Hours" at bounding box center [885, 194] width 244 height 32
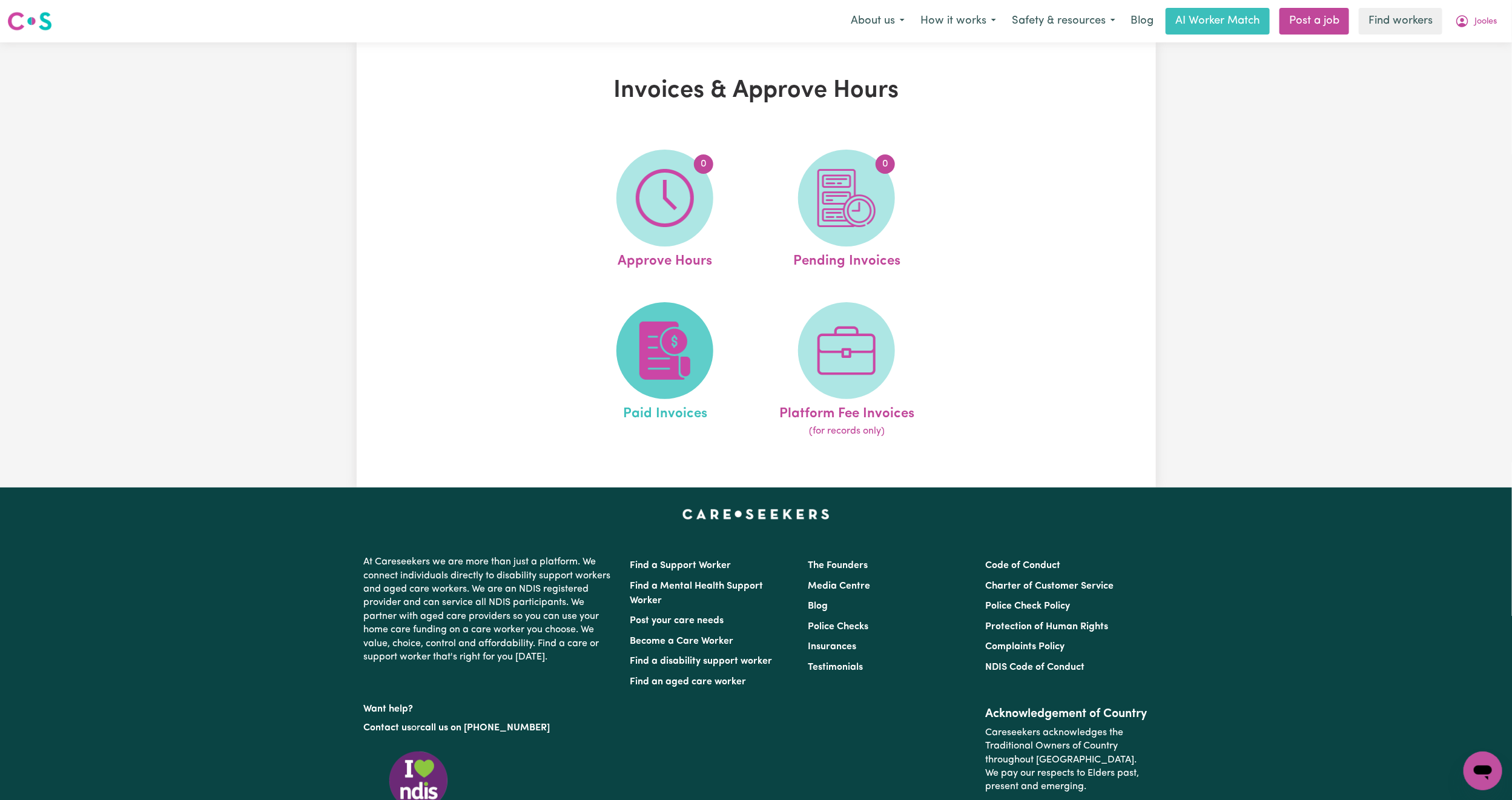
click at [678, 335] on img at bounding box center [665, 351] width 58 height 58
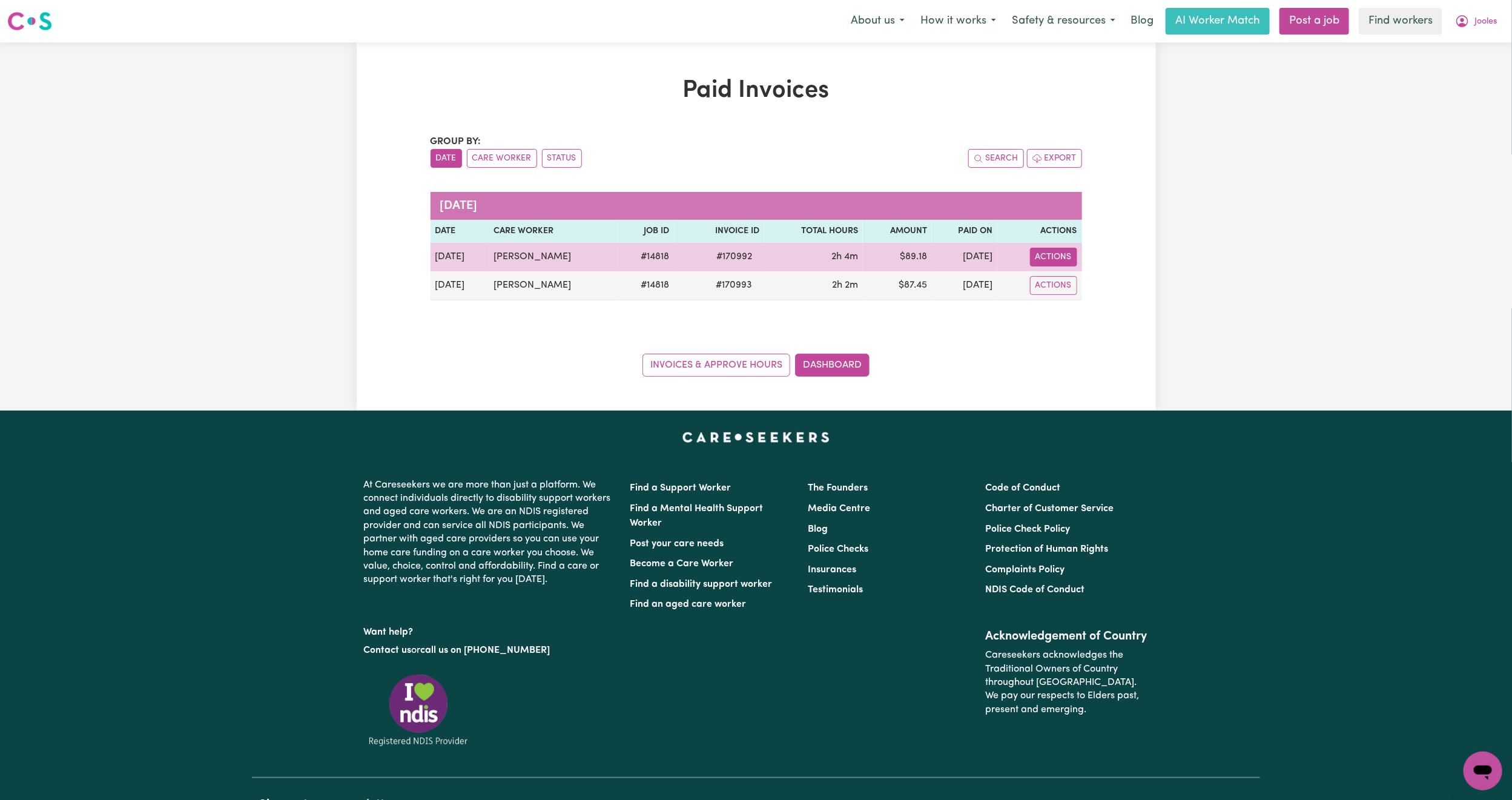
click at [1063, 249] on button "Actions" at bounding box center [1053, 256] width 47 height 18
click at [1079, 281] on link "Download Invoice" at bounding box center [1115, 285] width 171 height 24
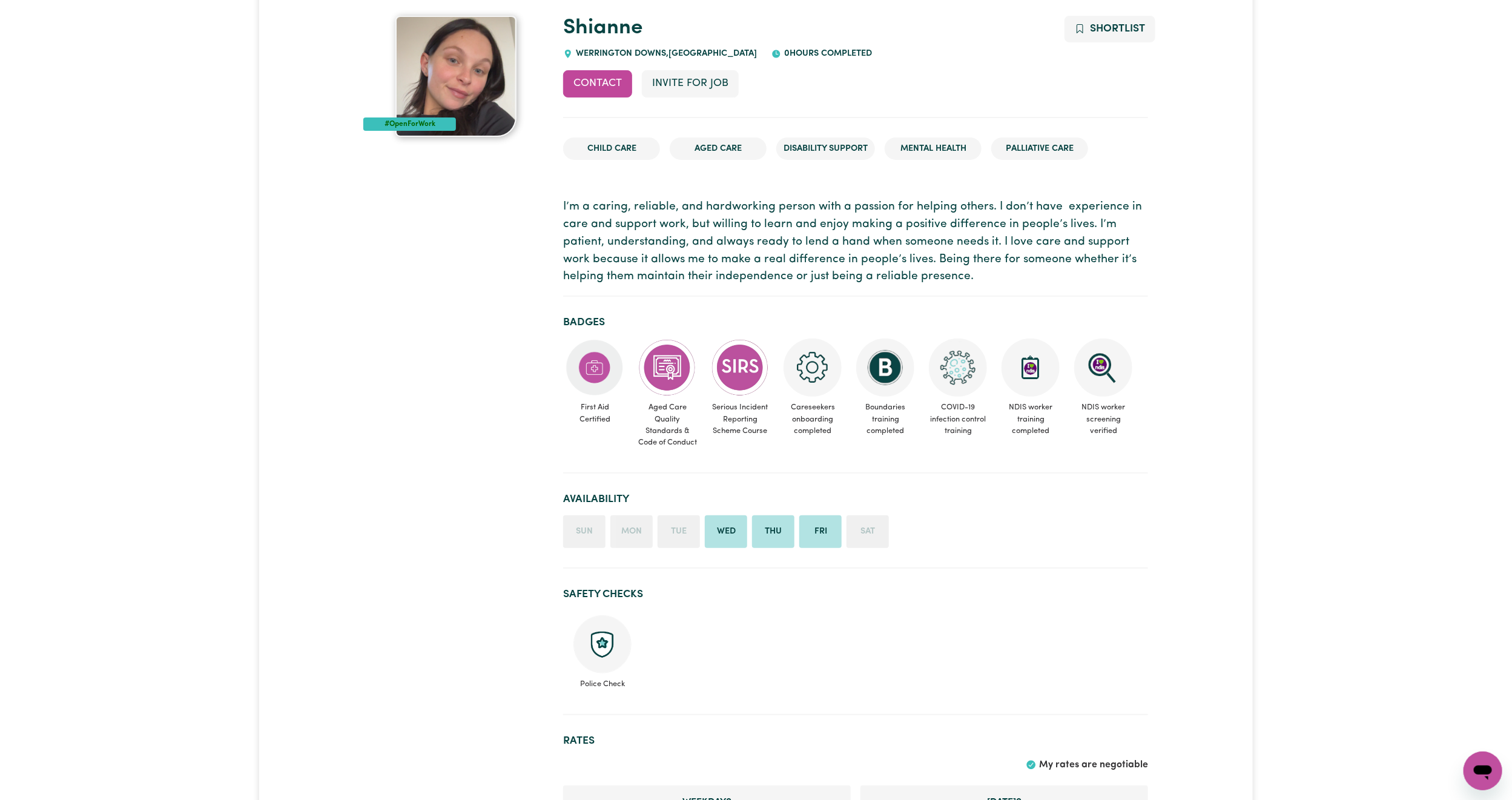
scroll to position [91, 0]
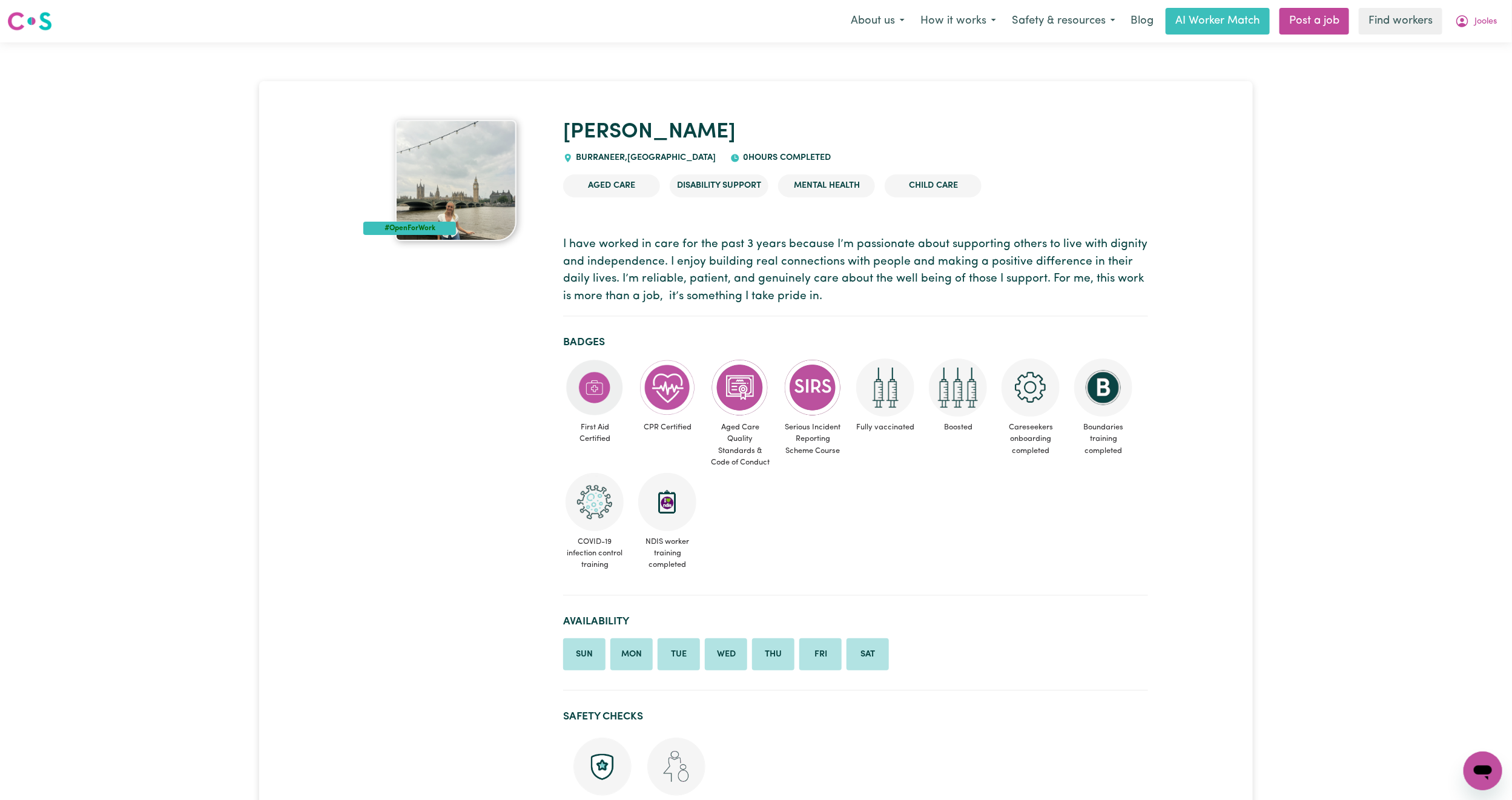
click at [471, 194] on img at bounding box center [455, 180] width 121 height 121
click at [1480, 30] on button "Jooles" at bounding box center [1476, 21] width 58 height 25
click at [1446, 71] on link "Logout" at bounding box center [1456, 70] width 96 height 23
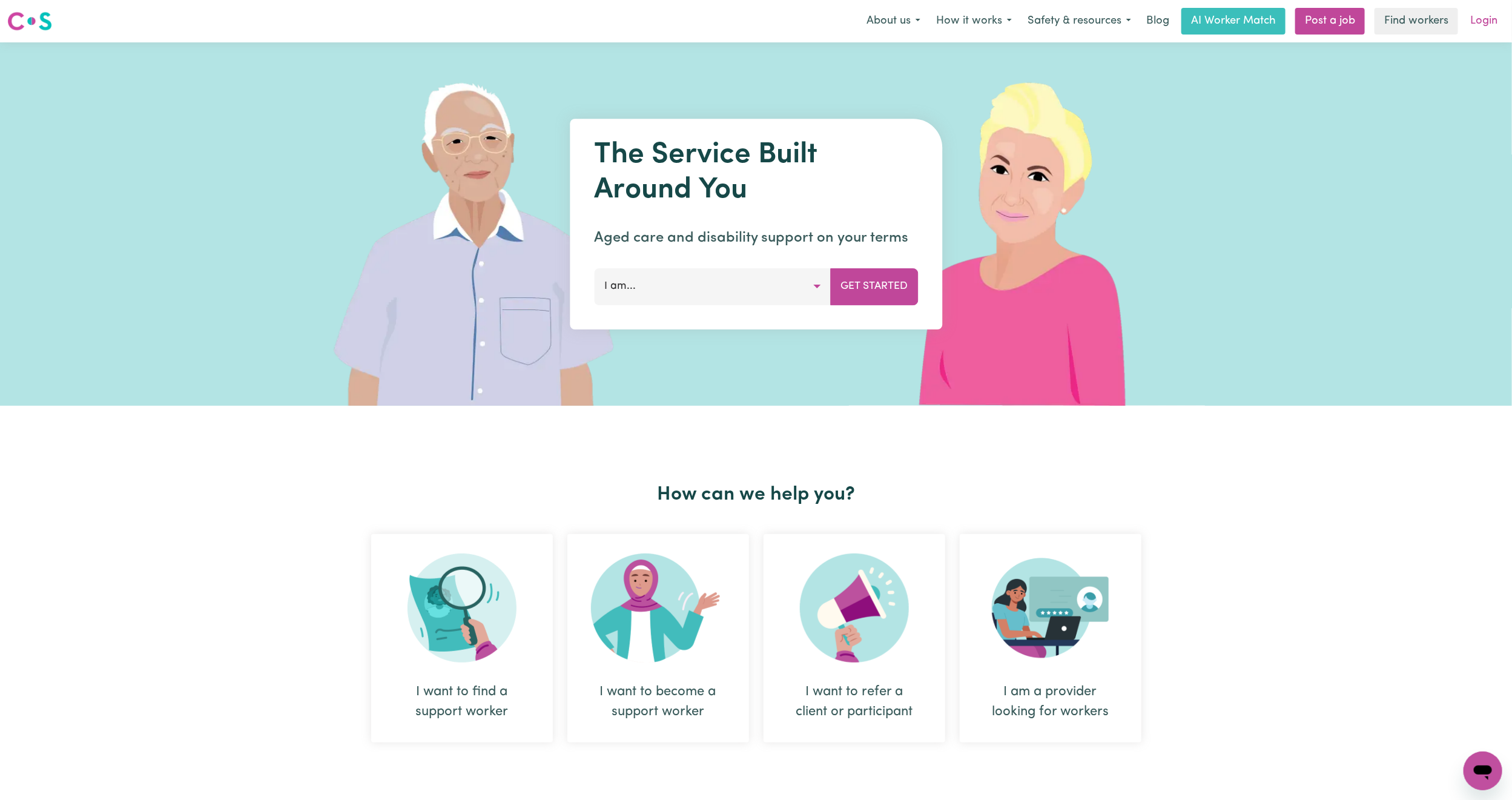
click at [1498, 32] on link "Login" at bounding box center [1483, 21] width 42 height 27
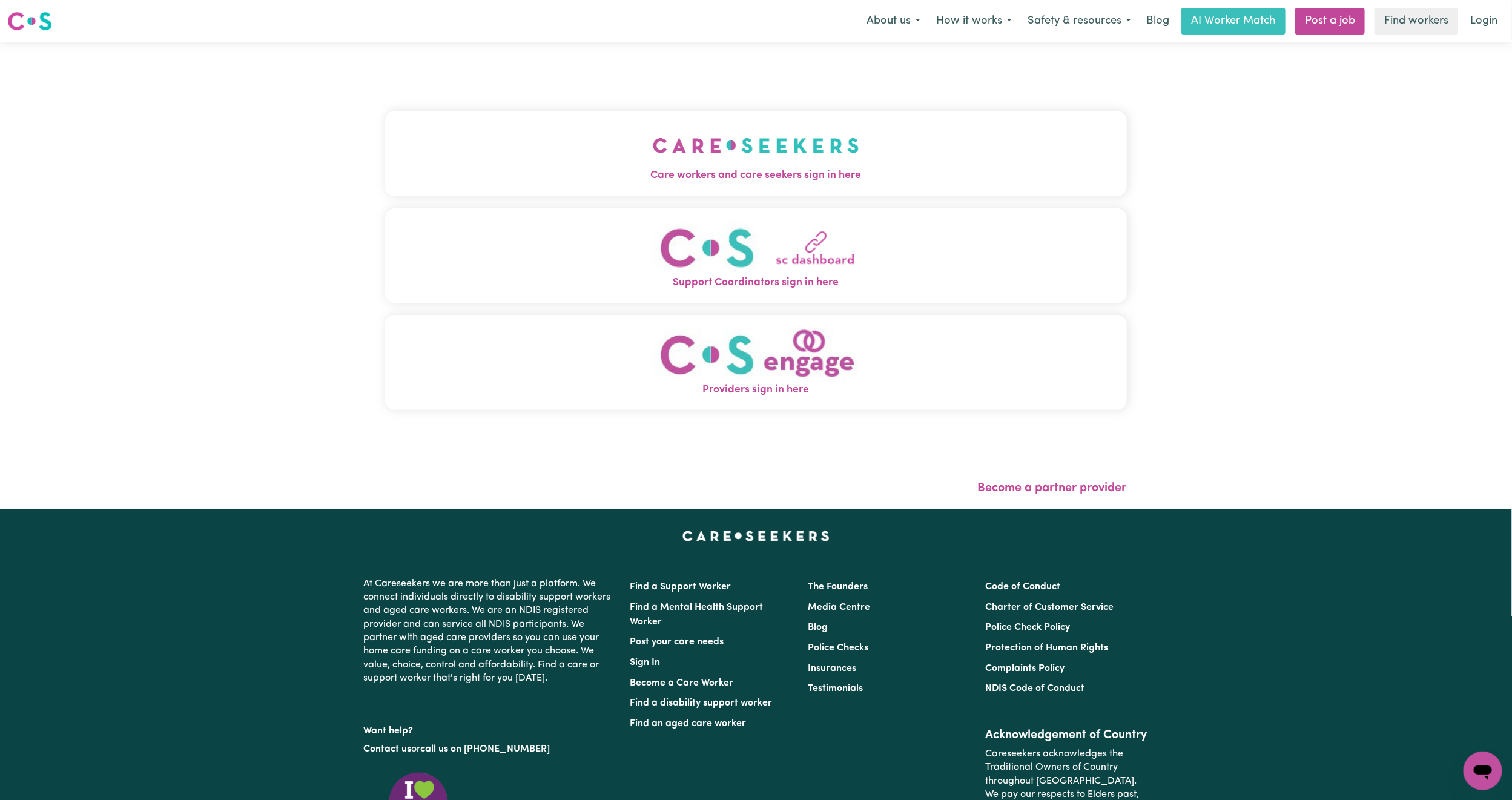
click at [385, 131] on button "Care workers and care seekers sign in here" at bounding box center [756, 154] width 742 height 85
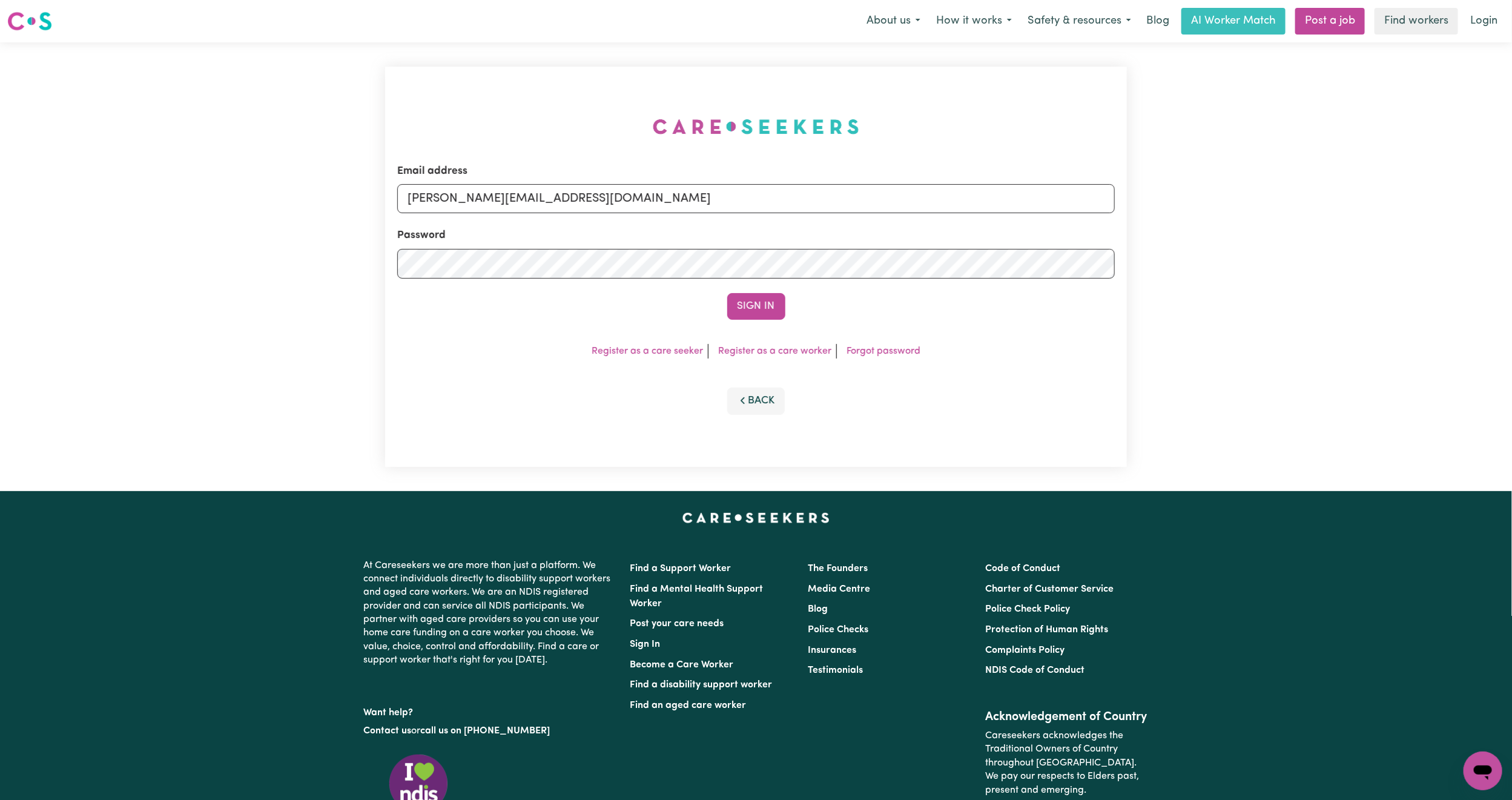
click at [499, 164] on div "Email address mikayla+engage@careseekers.com.au Password Sign In Register as a …" at bounding box center [756, 267] width 742 height 400
click at [493, 219] on form "Email address mikayla+engage@careseekers.com.au Password Sign In" at bounding box center [756, 242] width 718 height 157
drag, startPoint x: 492, startPoint y: 198, endPoint x: 513, endPoint y: 213, distance: 25.8
click at [492, 198] on input "mikayla+engage@careseekers.com.au" at bounding box center [756, 198] width 718 height 29
drag, startPoint x: 710, startPoint y: 226, endPoint x: 846, endPoint y: 238, distance: 136.5
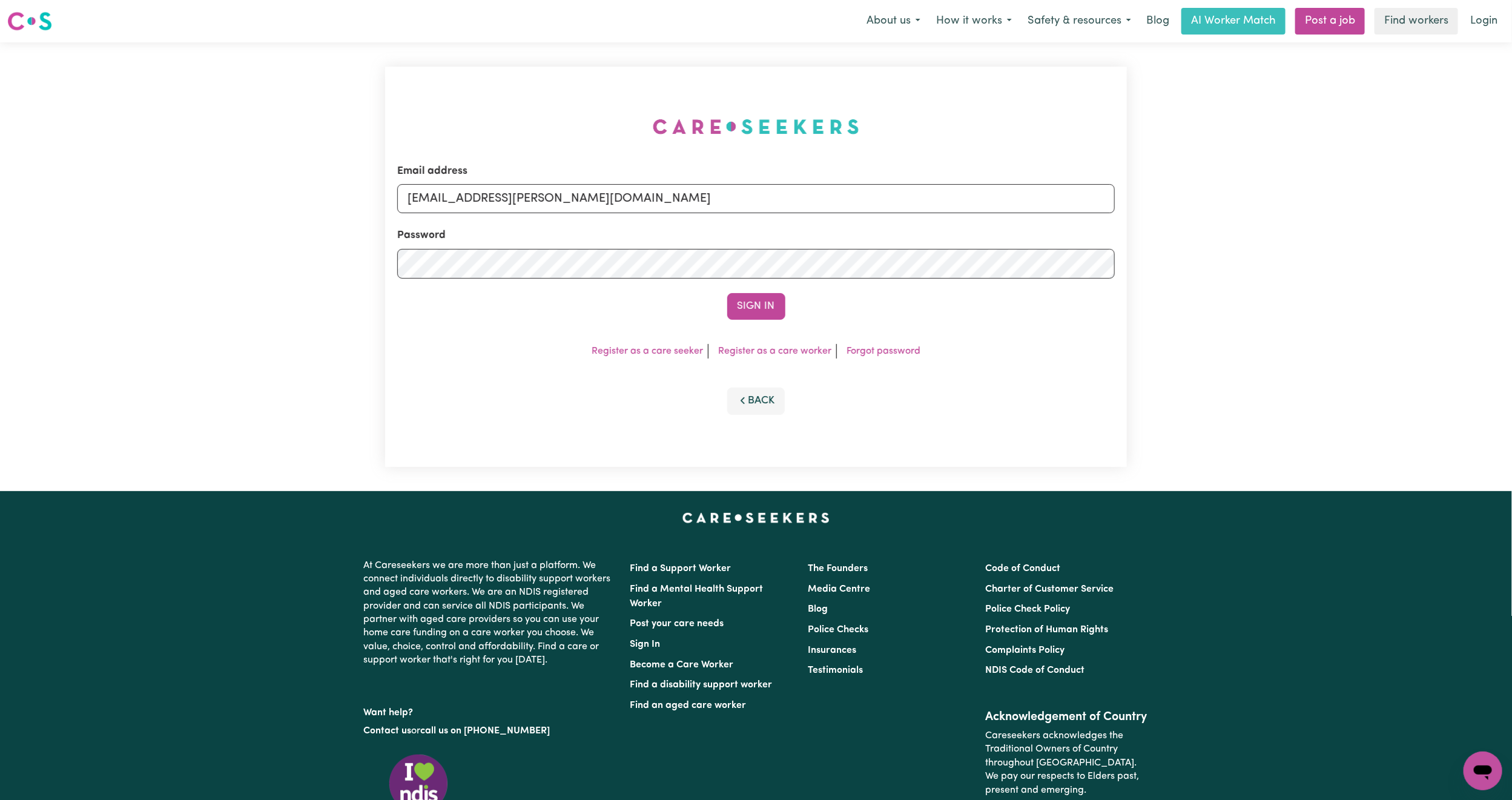
click at [846, 238] on form "Email address superuser~mikayla@careseekers.com.au Password Sign In" at bounding box center [756, 242] width 718 height 157
click at [484, 202] on input "superuser~ jadenewberry026@gmail.com" at bounding box center [756, 198] width 718 height 29
type input "superuser~jadenewberry026@gmail.com"
click at [727, 293] on button "Sign In" at bounding box center [756, 306] width 58 height 27
